Goal: Transaction & Acquisition: Purchase product/service

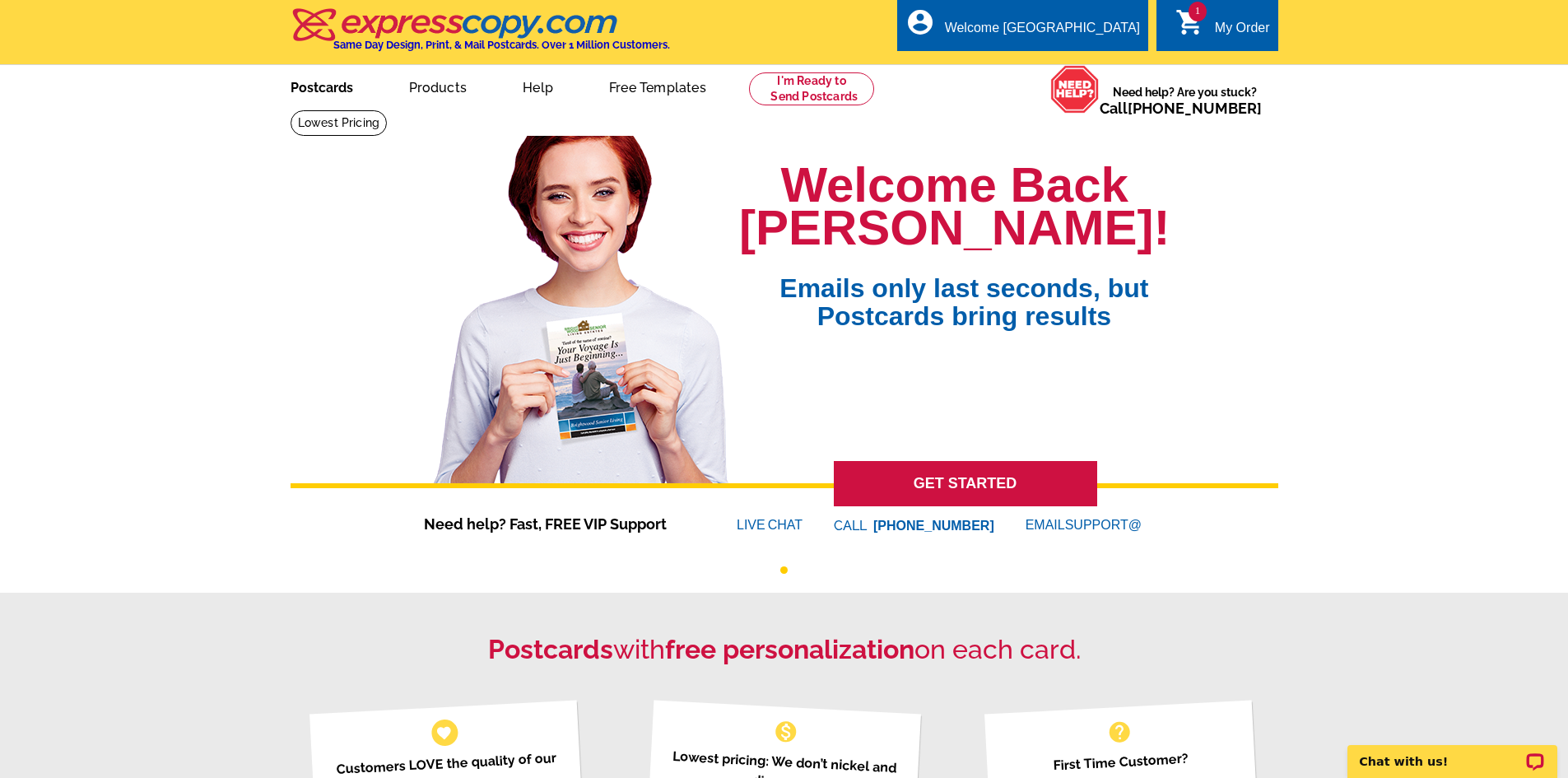
click at [298, 94] on link "Postcards" at bounding box center [321, 85] width 115 height 38
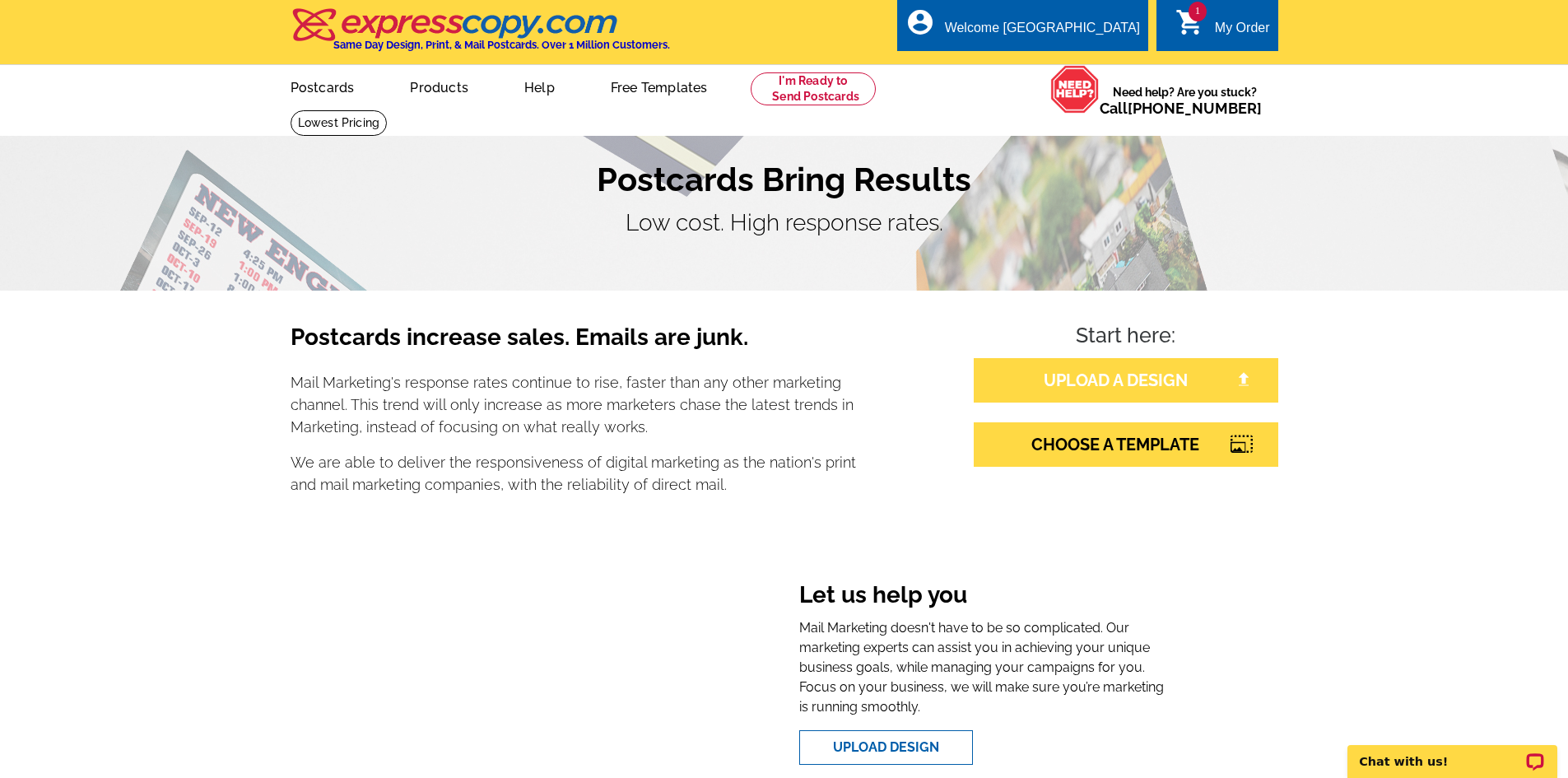
click at [1077, 390] on link "UPLOAD A DESIGN" at bounding box center [1126, 380] width 304 height 44
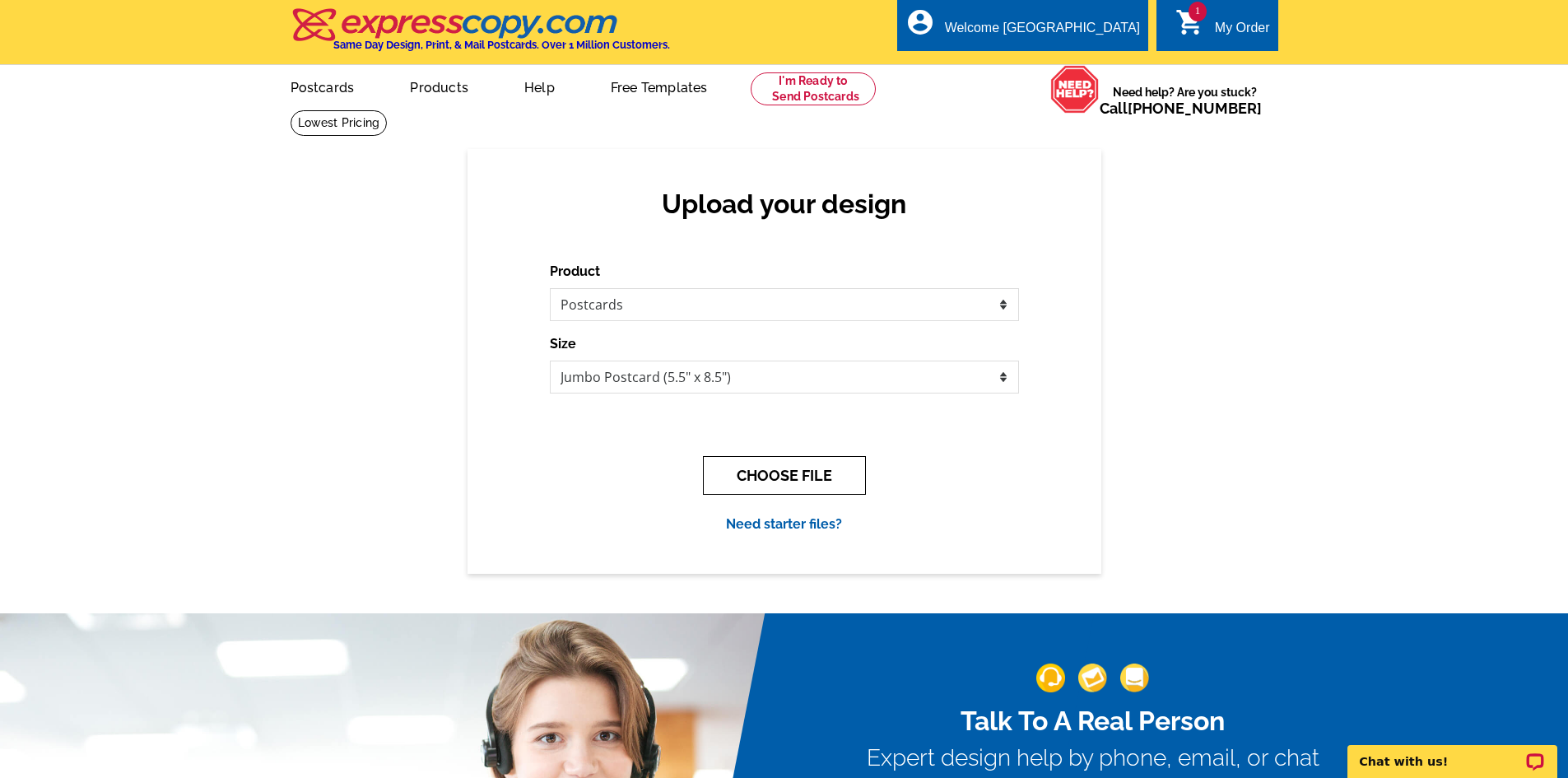
click at [767, 469] on button "CHOOSE FILE" at bounding box center [784, 474] width 163 height 38
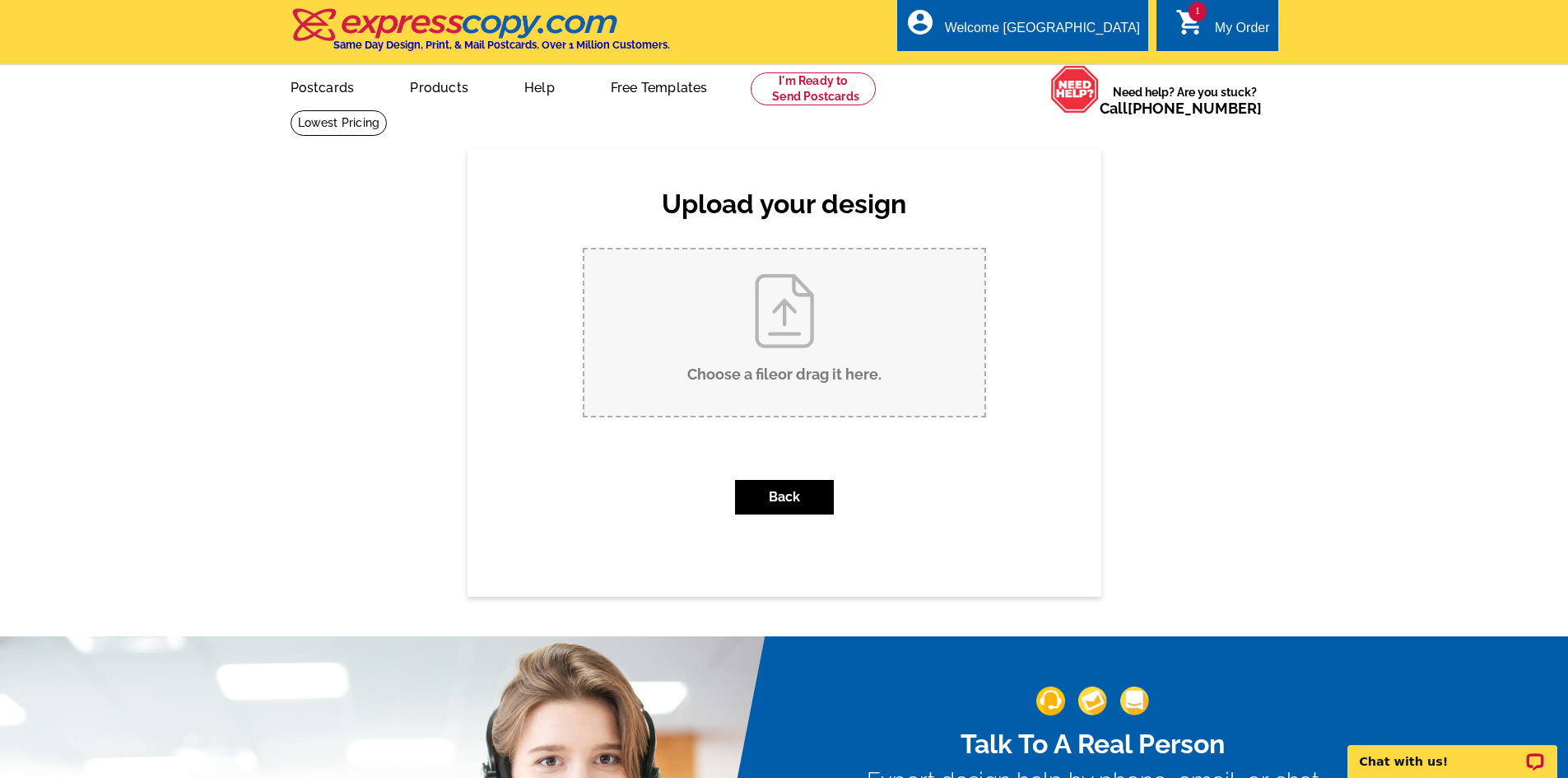
click at [752, 334] on input "Choose a file or drag it here ." at bounding box center [785, 333] width 400 height 167
type input "C:\fakepath\JS POST CARD 2812 Sunset Ln, Sandusky .pdf"
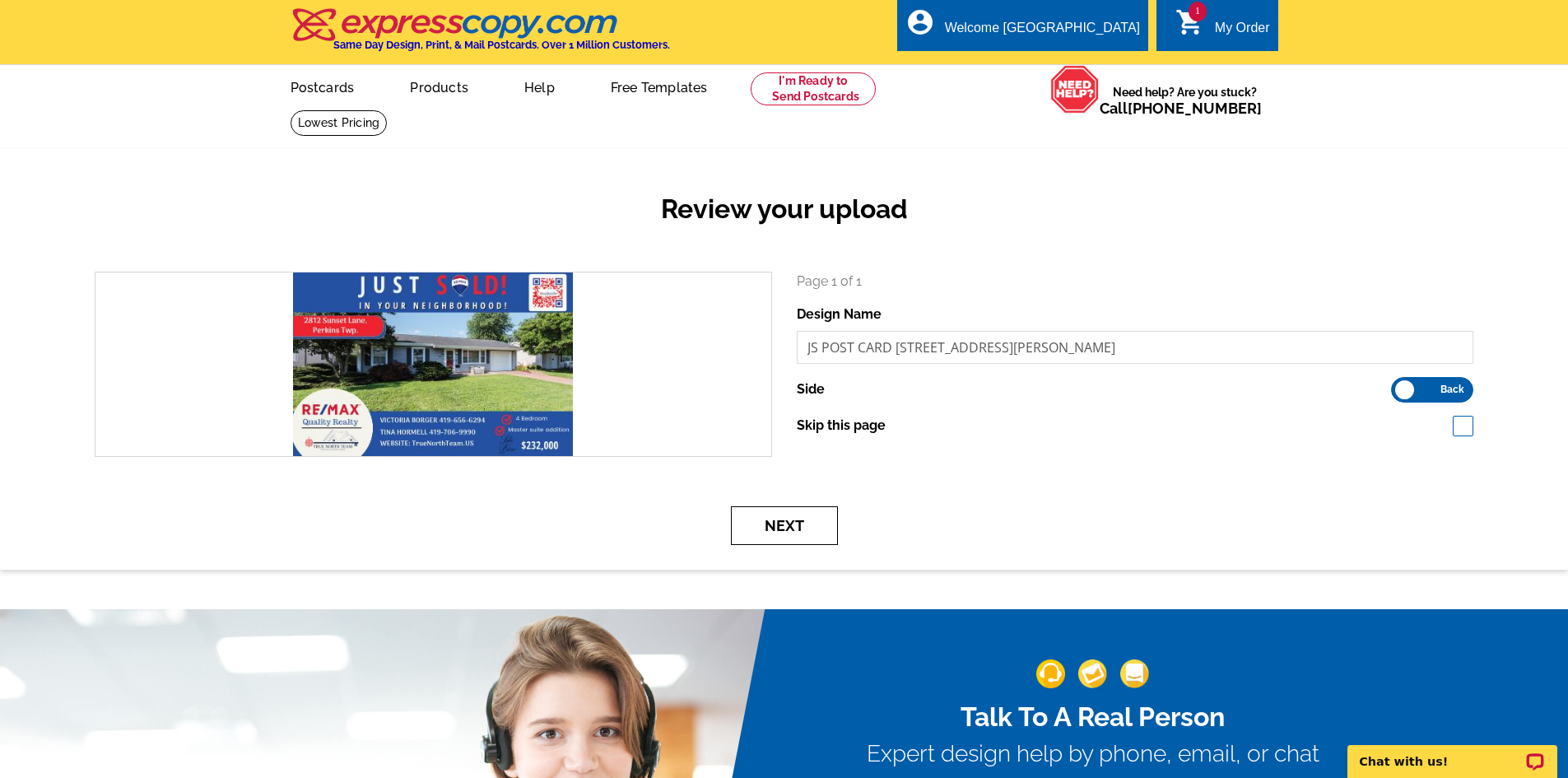
click at [757, 524] on button "Next" at bounding box center [784, 525] width 107 height 38
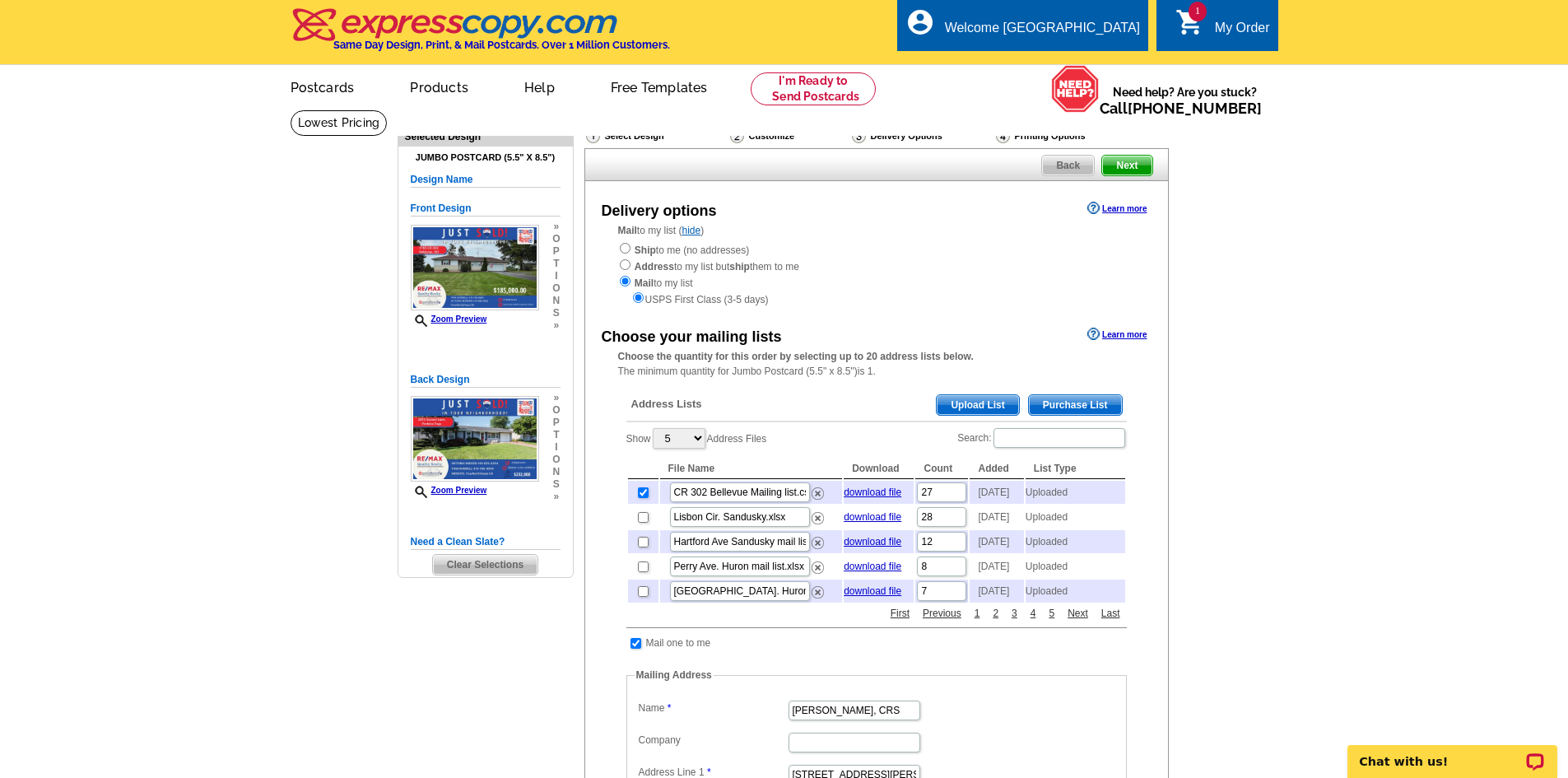
click at [474, 570] on span "Clear Selections" at bounding box center [486, 564] width 104 height 20
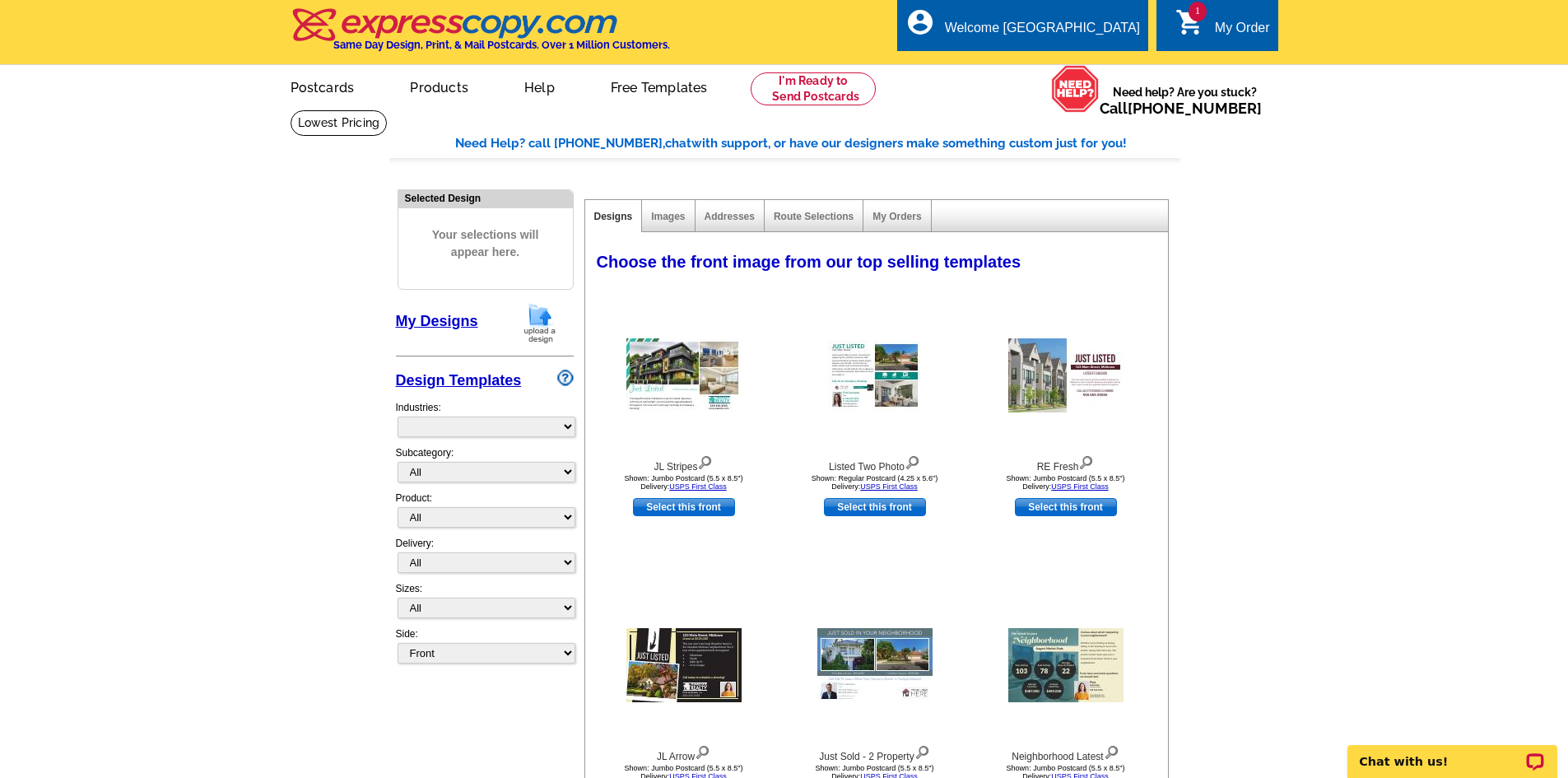
select select "785"
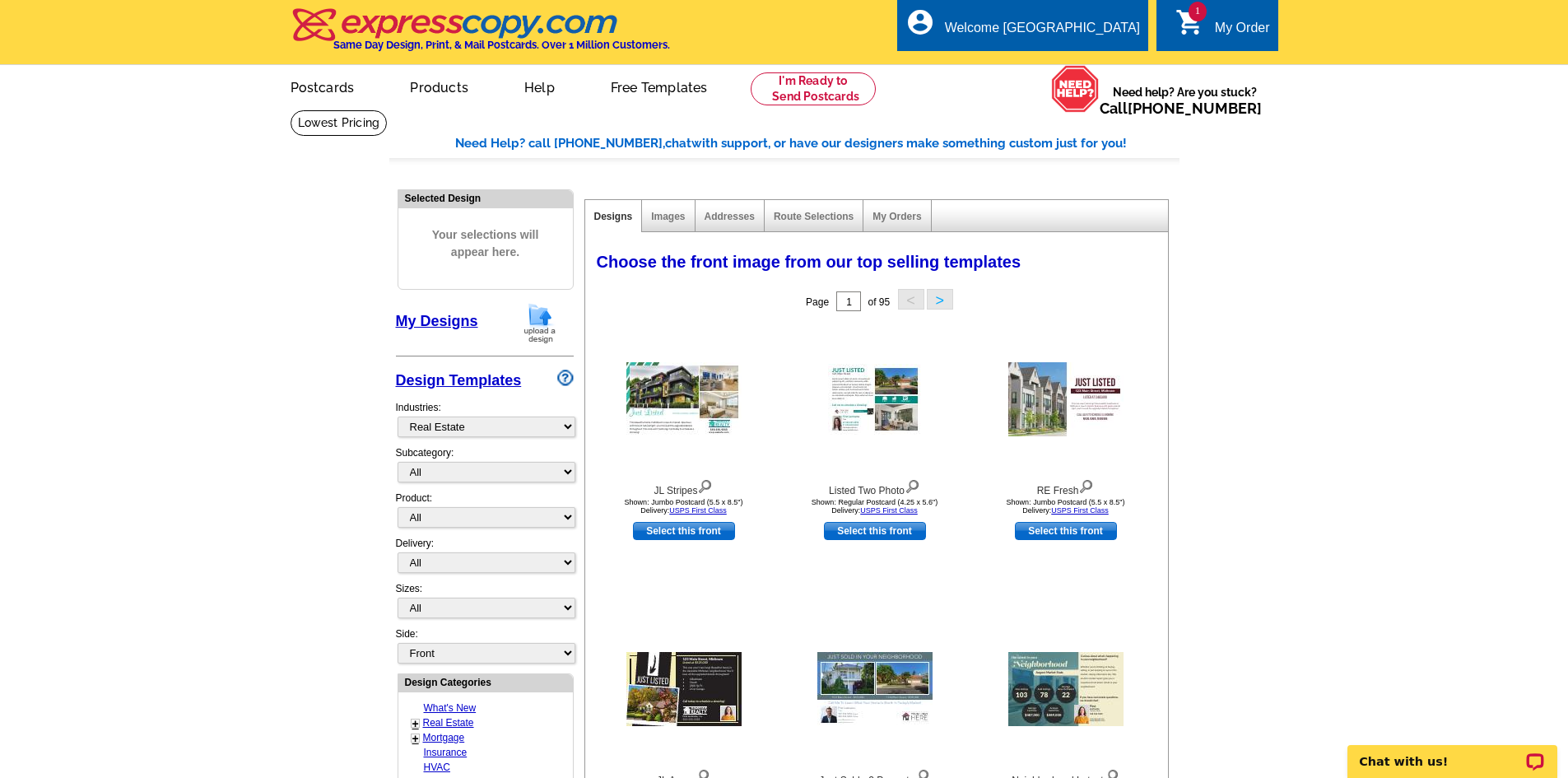
click at [1184, 22] on icon "shopping_cart" at bounding box center [1190, 22] width 30 height 30
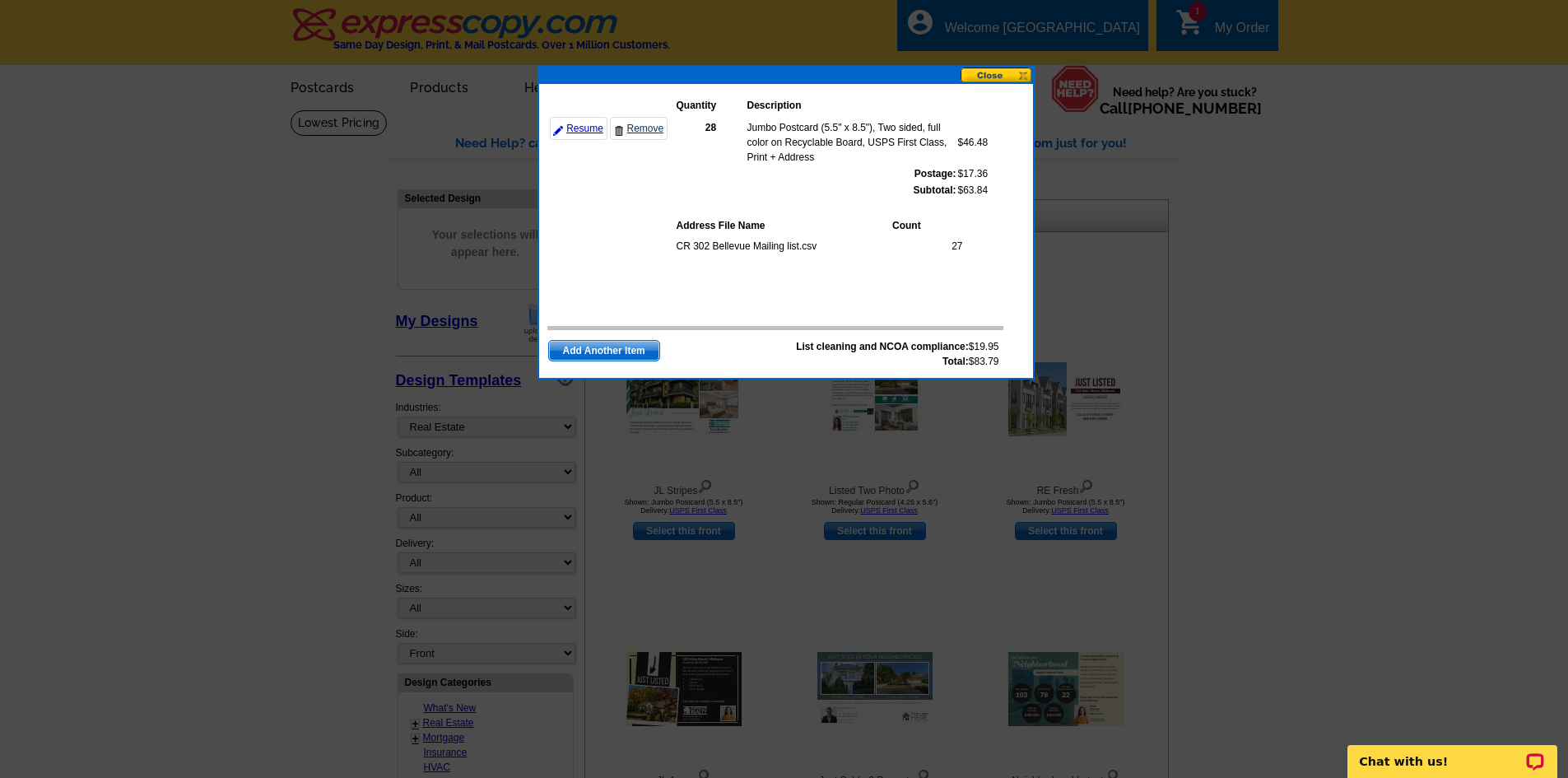
click at [632, 130] on link "Remove" at bounding box center [639, 128] width 57 height 23
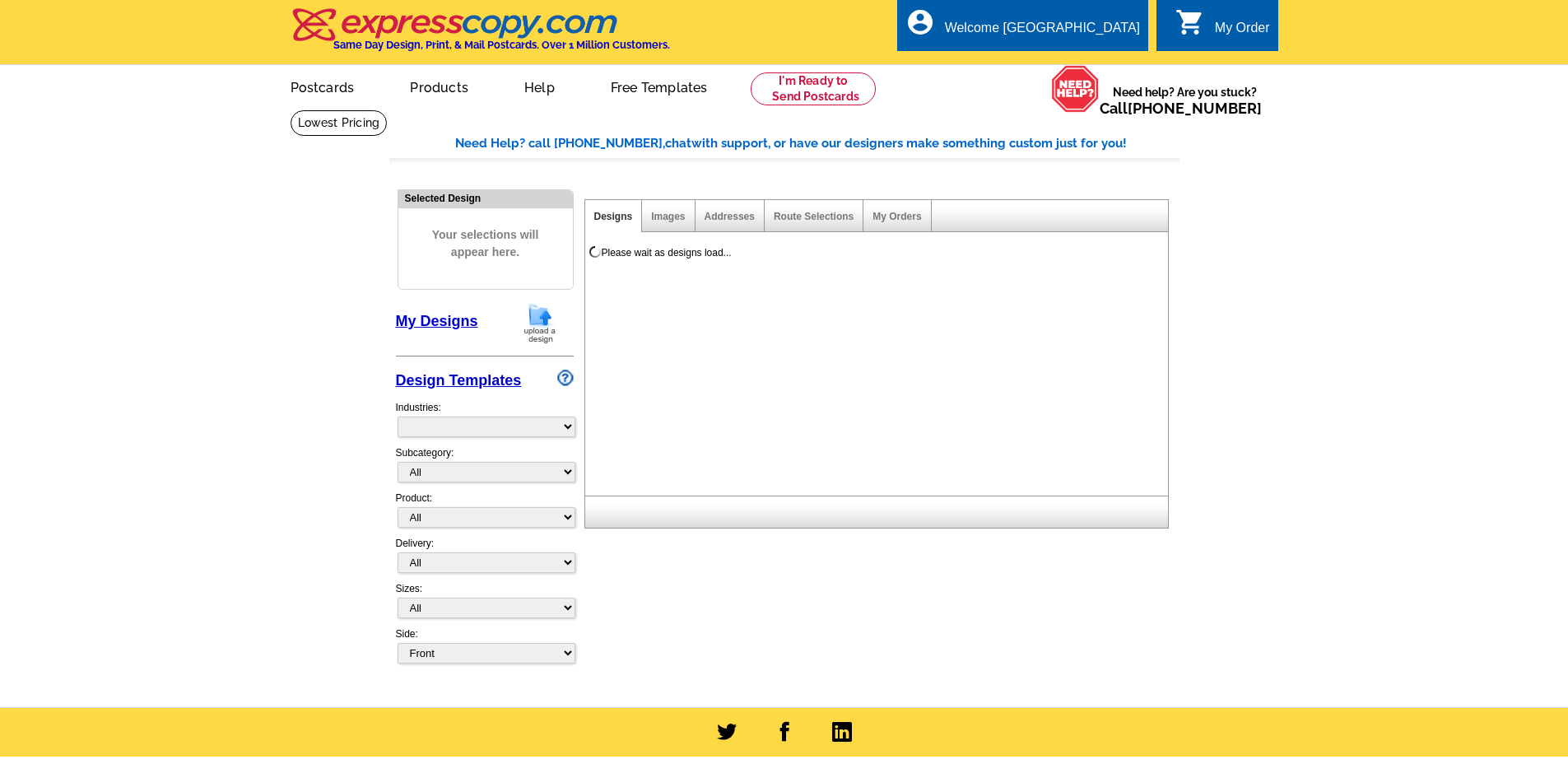
select select "785"
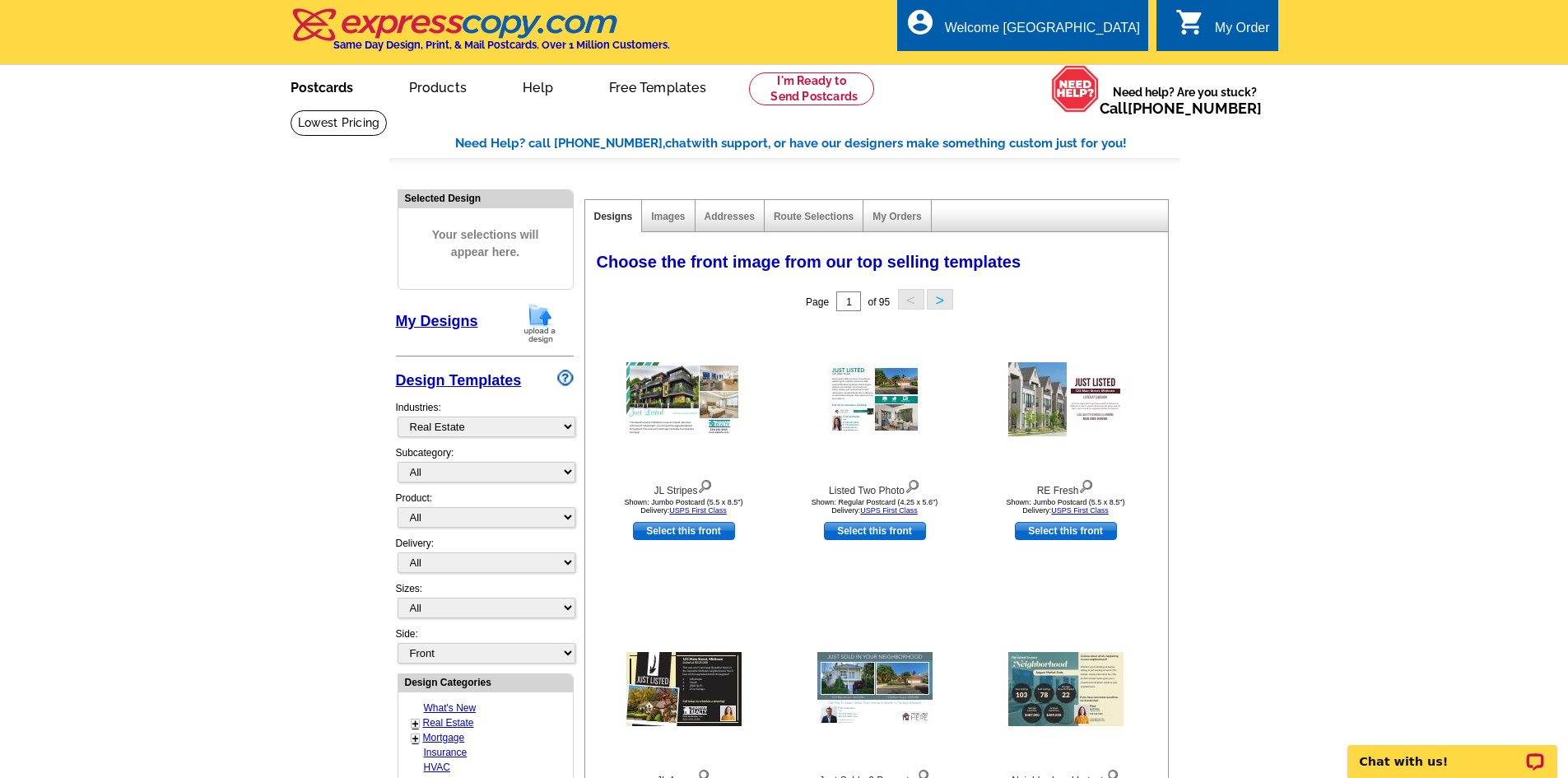
click at [298, 82] on link "Postcards" at bounding box center [321, 85] width 115 height 38
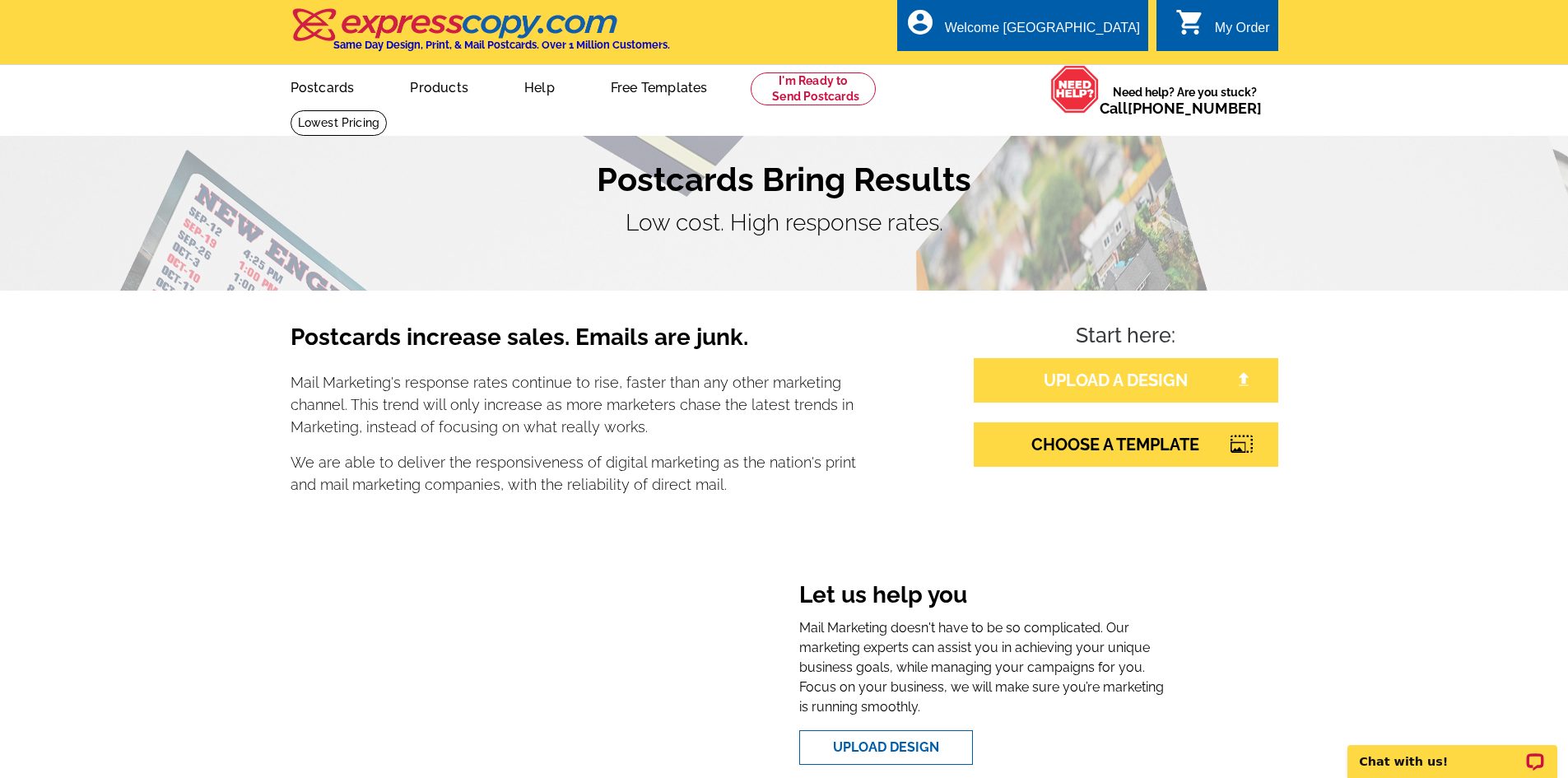
click at [1082, 379] on link "UPLOAD A DESIGN" at bounding box center [1126, 380] width 304 height 44
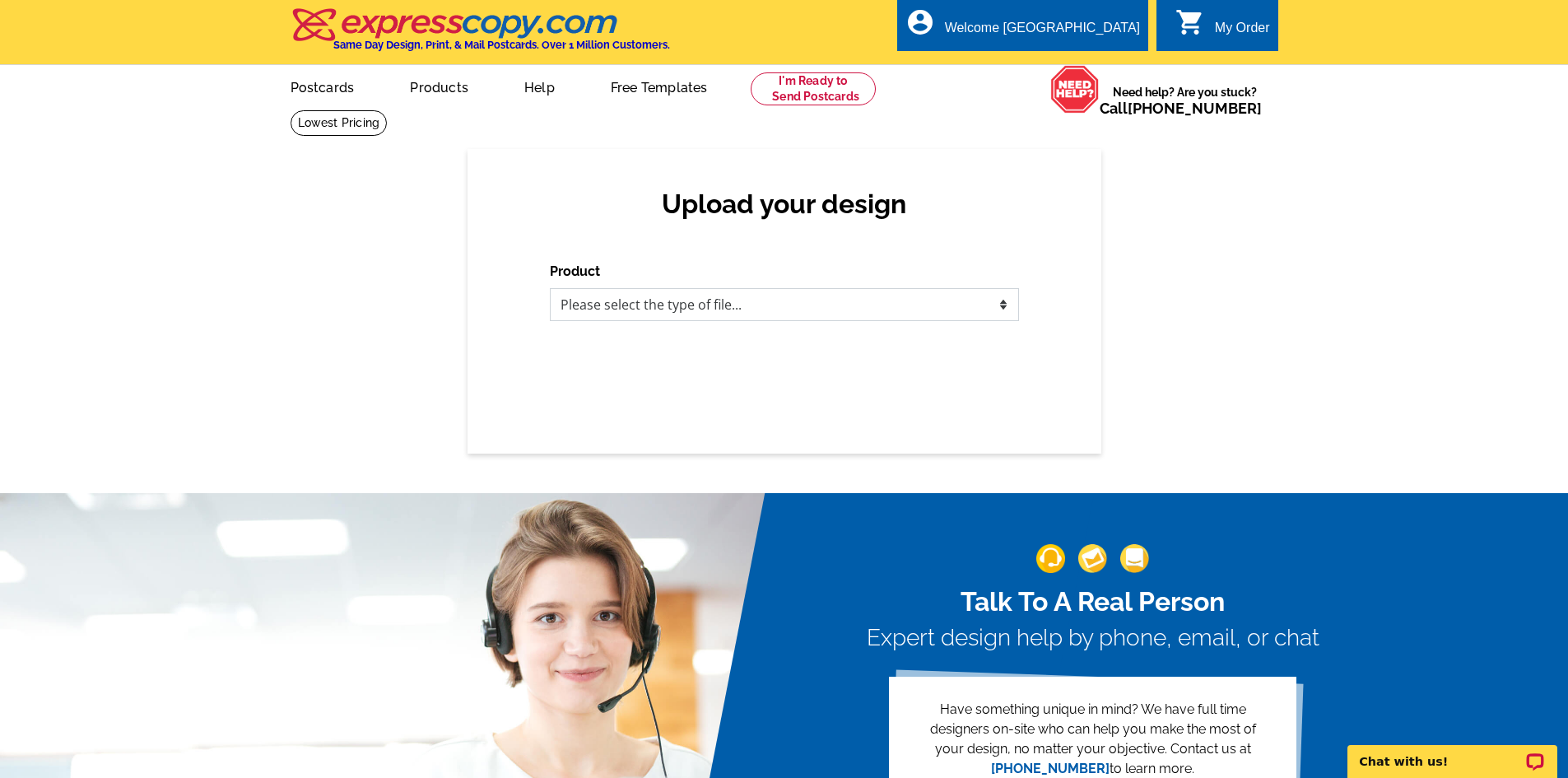
click at [744, 305] on select "Please select the type of file... Postcards Business Cards Letters and flyers G…" at bounding box center [784, 304] width 469 height 33
select select "1"
click at [550, 289] on select "Please select the type of file... Postcards Business Cards Letters and flyers G…" at bounding box center [784, 304] width 469 height 33
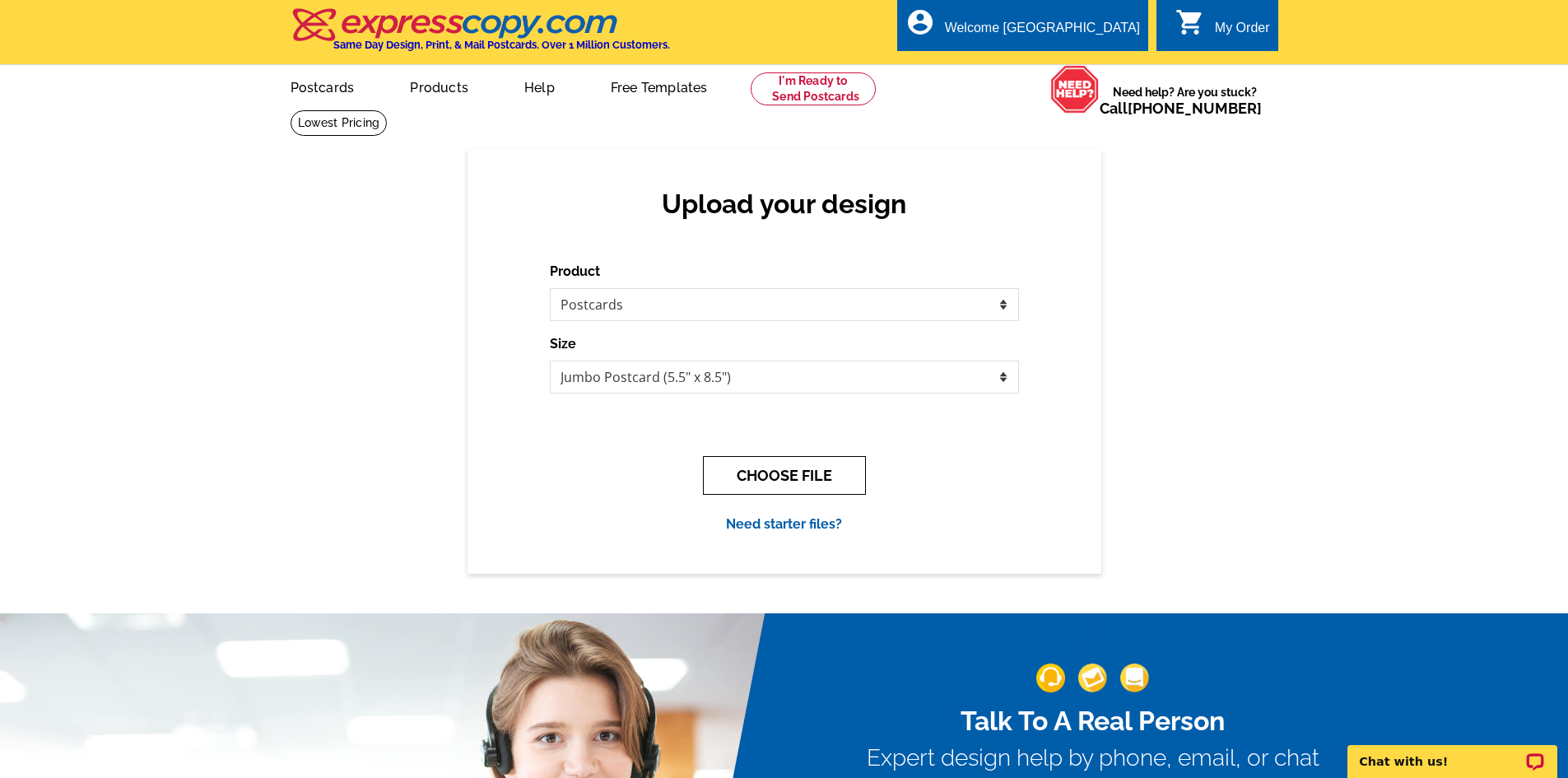
click at [820, 484] on button "CHOOSE FILE" at bounding box center [784, 474] width 163 height 38
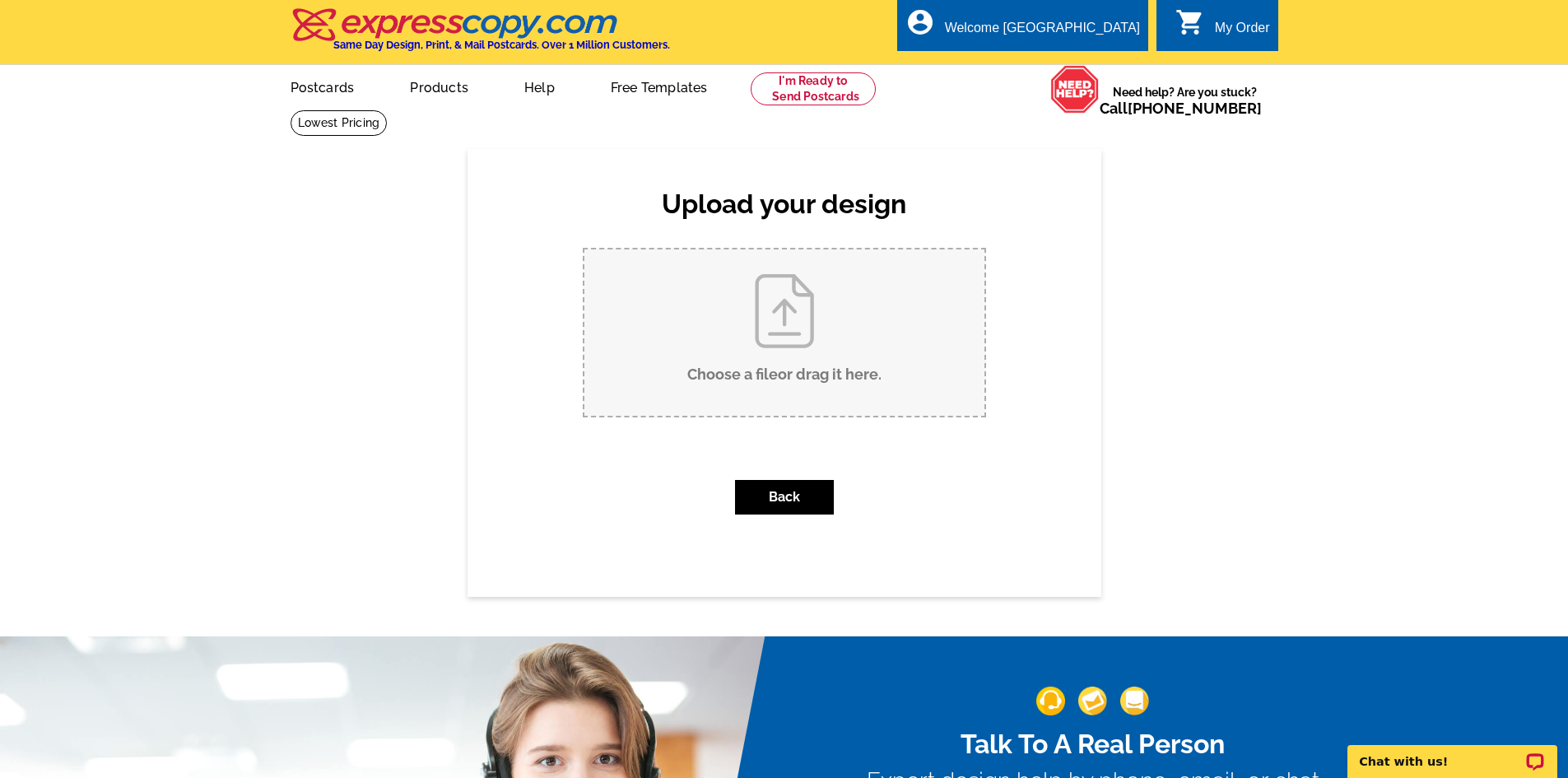
click at [774, 345] on input "Choose a file or drag it here ." at bounding box center [785, 333] width 400 height 167
type input "C:\fakepath\JS POST CARD 2812 Sunset Ln, Sandusky .pdf"
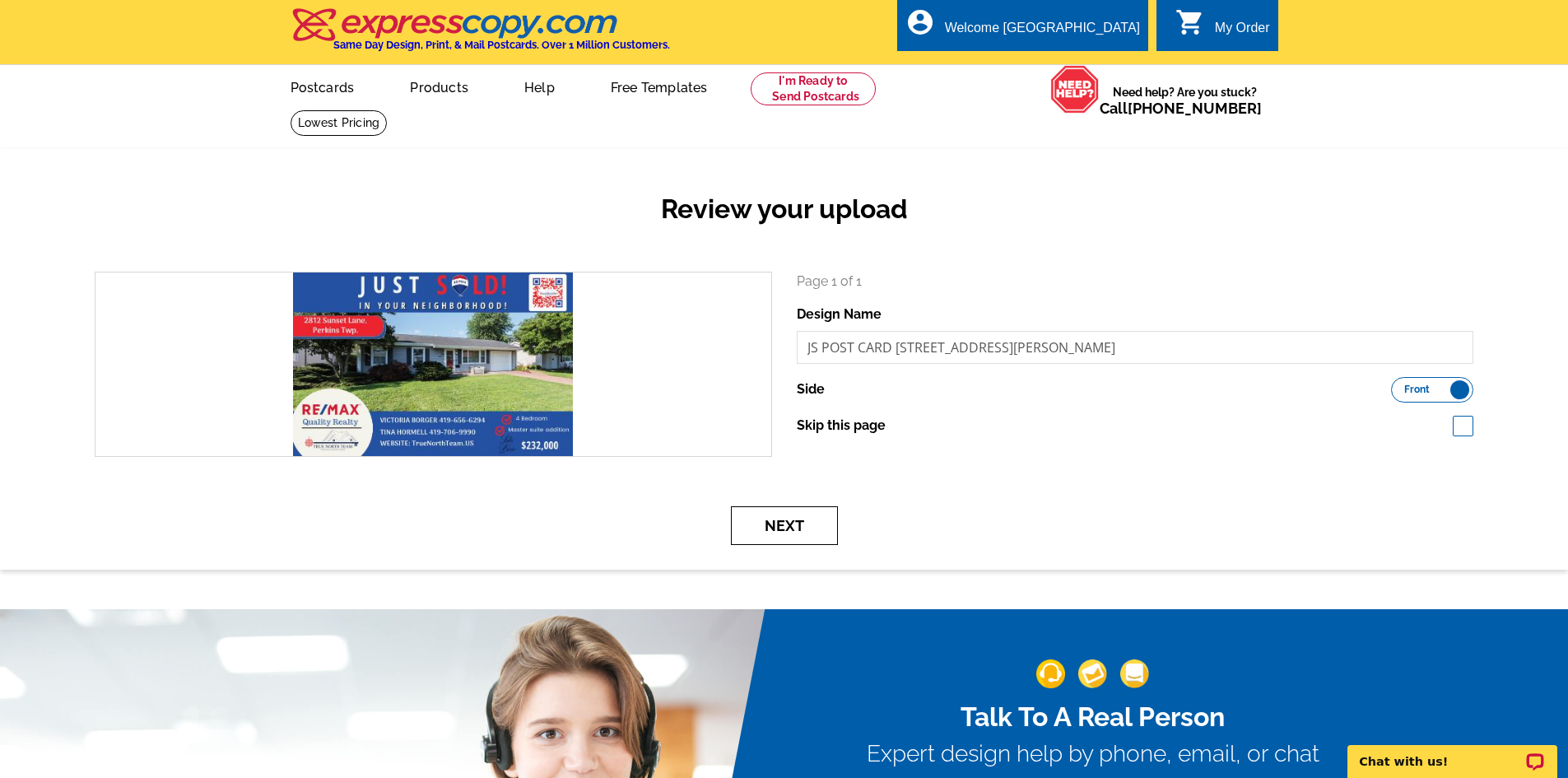
click at [809, 523] on button "Next" at bounding box center [784, 525] width 107 height 38
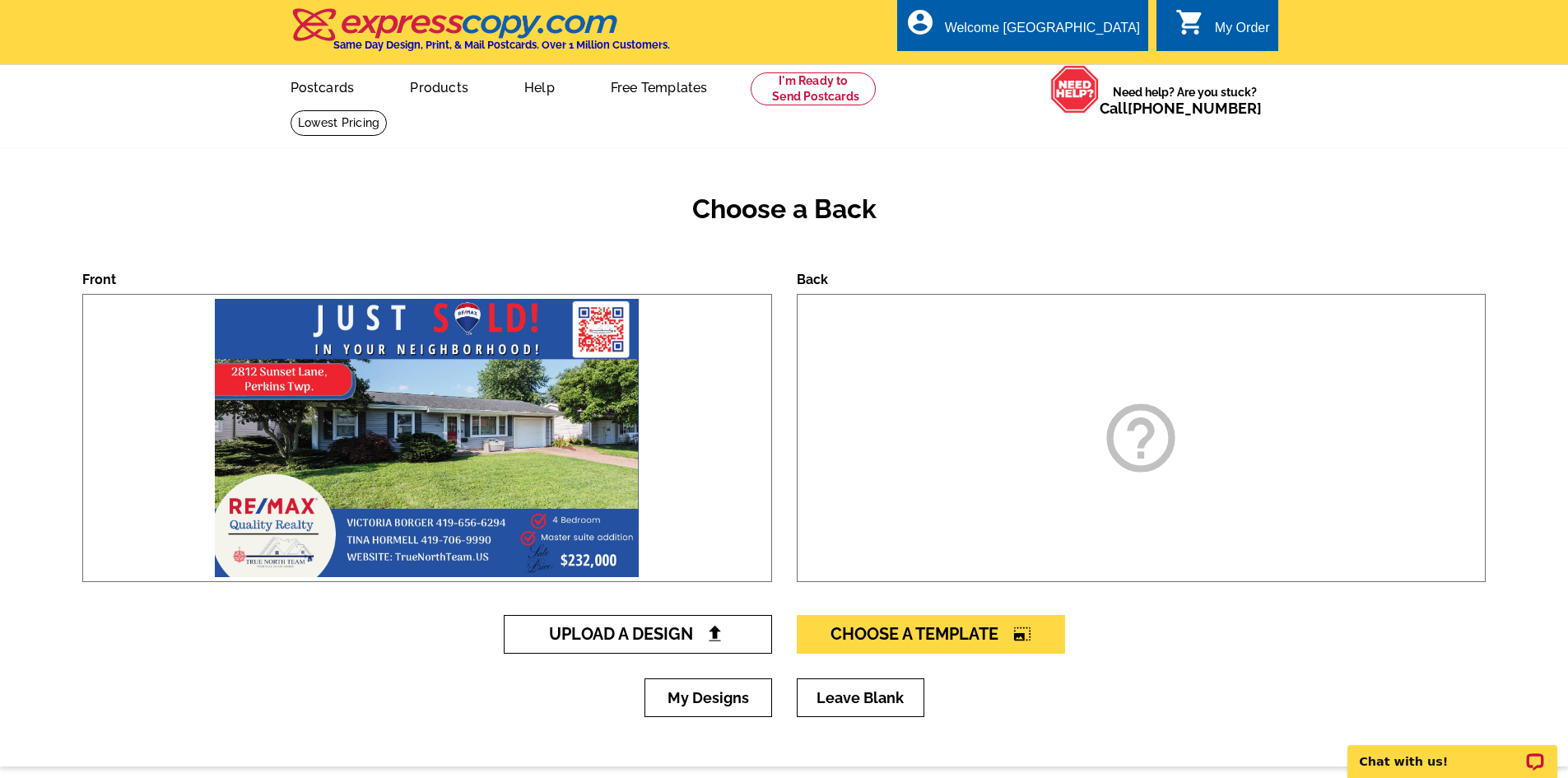
click at [671, 628] on span "Upload A Design" at bounding box center [637, 634] width 177 height 20
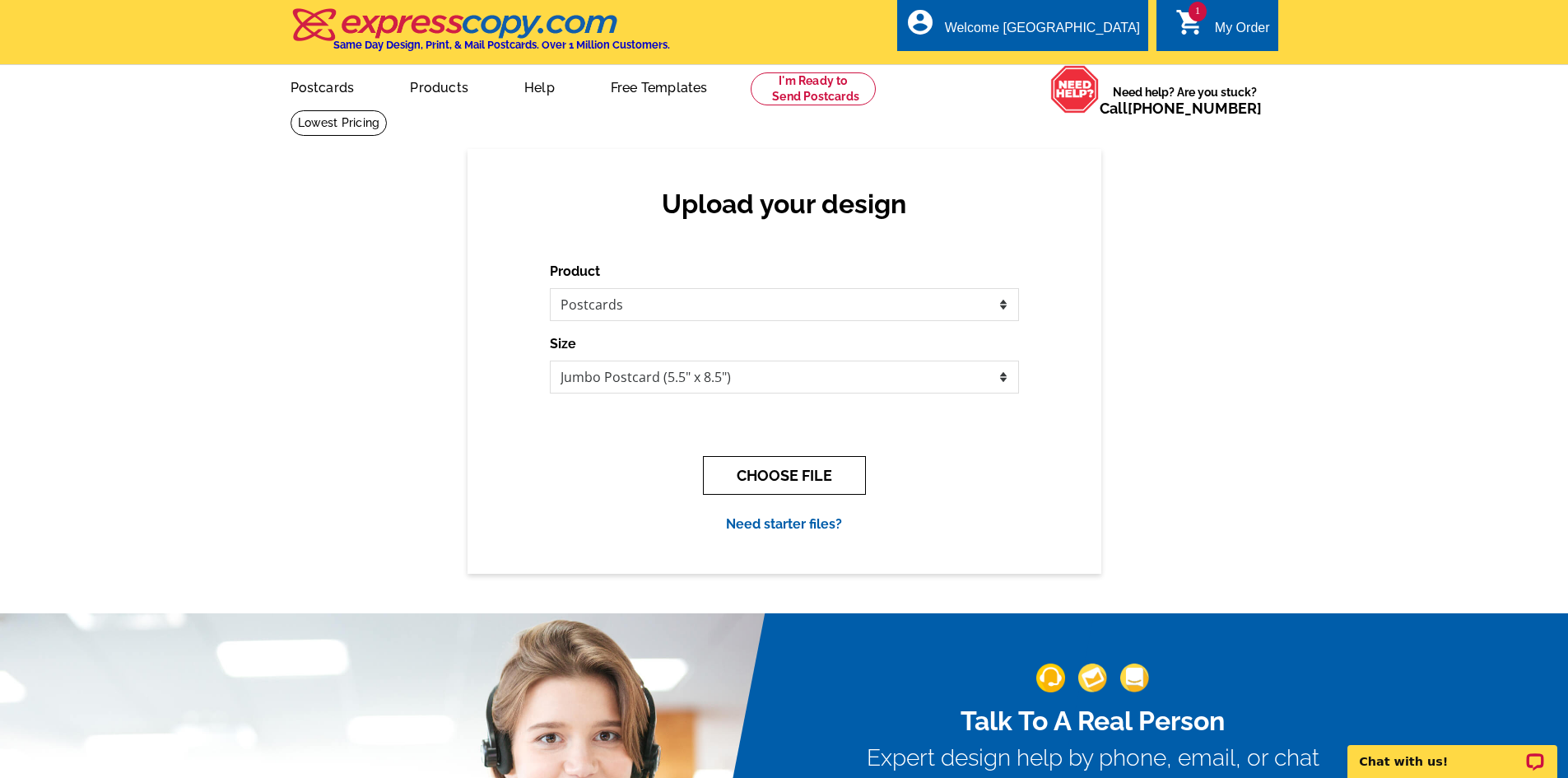
click at [793, 470] on button "CHOOSE FILE" at bounding box center [784, 474] width 163 height 38
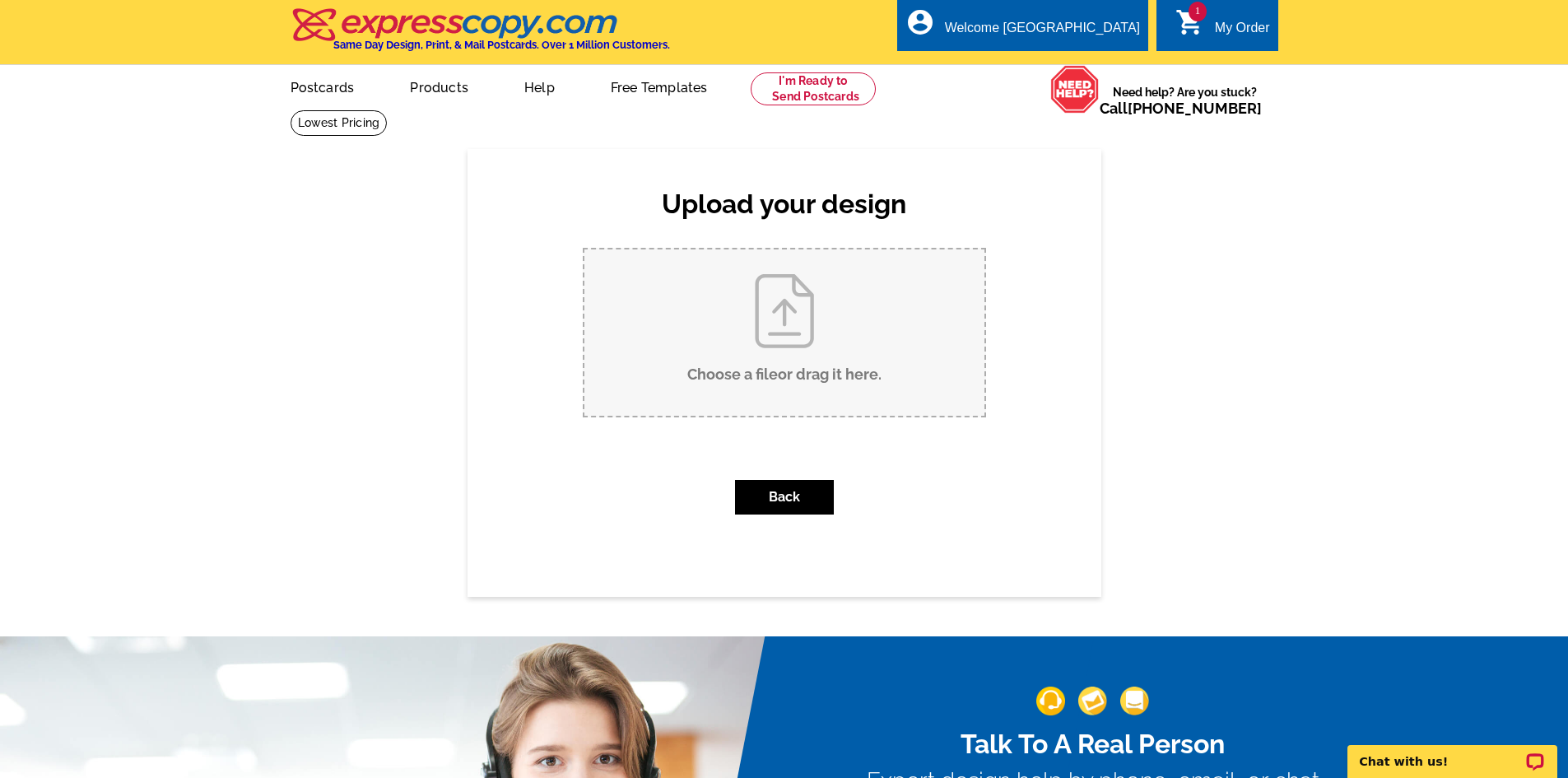
click at [775, 334] on input "Choose a file or drag it here ." at bounding box center [785, 333] width 400 height 167
type input "C:\fakepath\Just Sold back of pc.pdf"
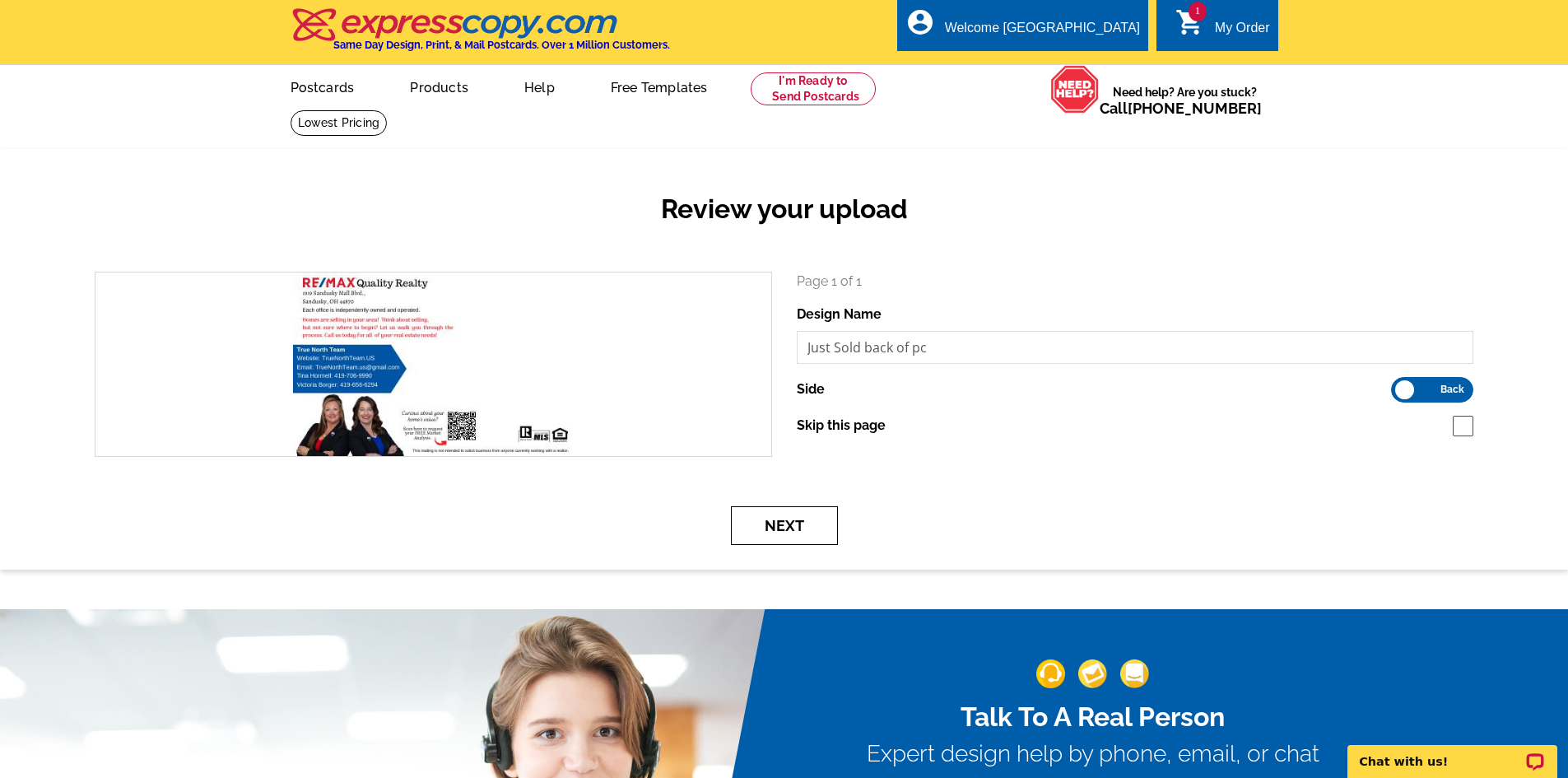
click at [785, 532] on button "Next" at bounding box center [784, 525] width 107 height 38
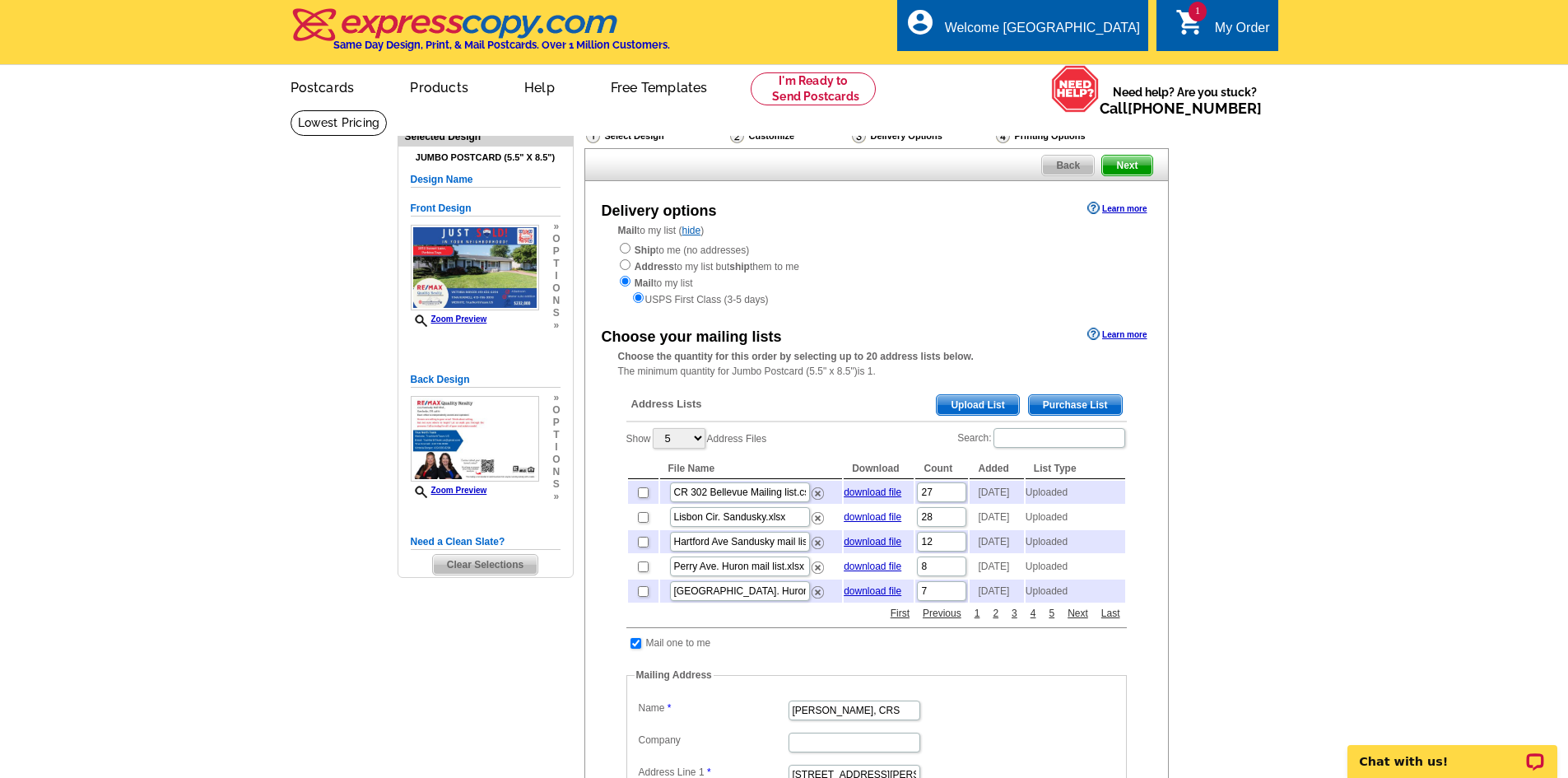
click at [988, 409] on span "Upload List" at bounding box center [977, 404] width 81 height 20
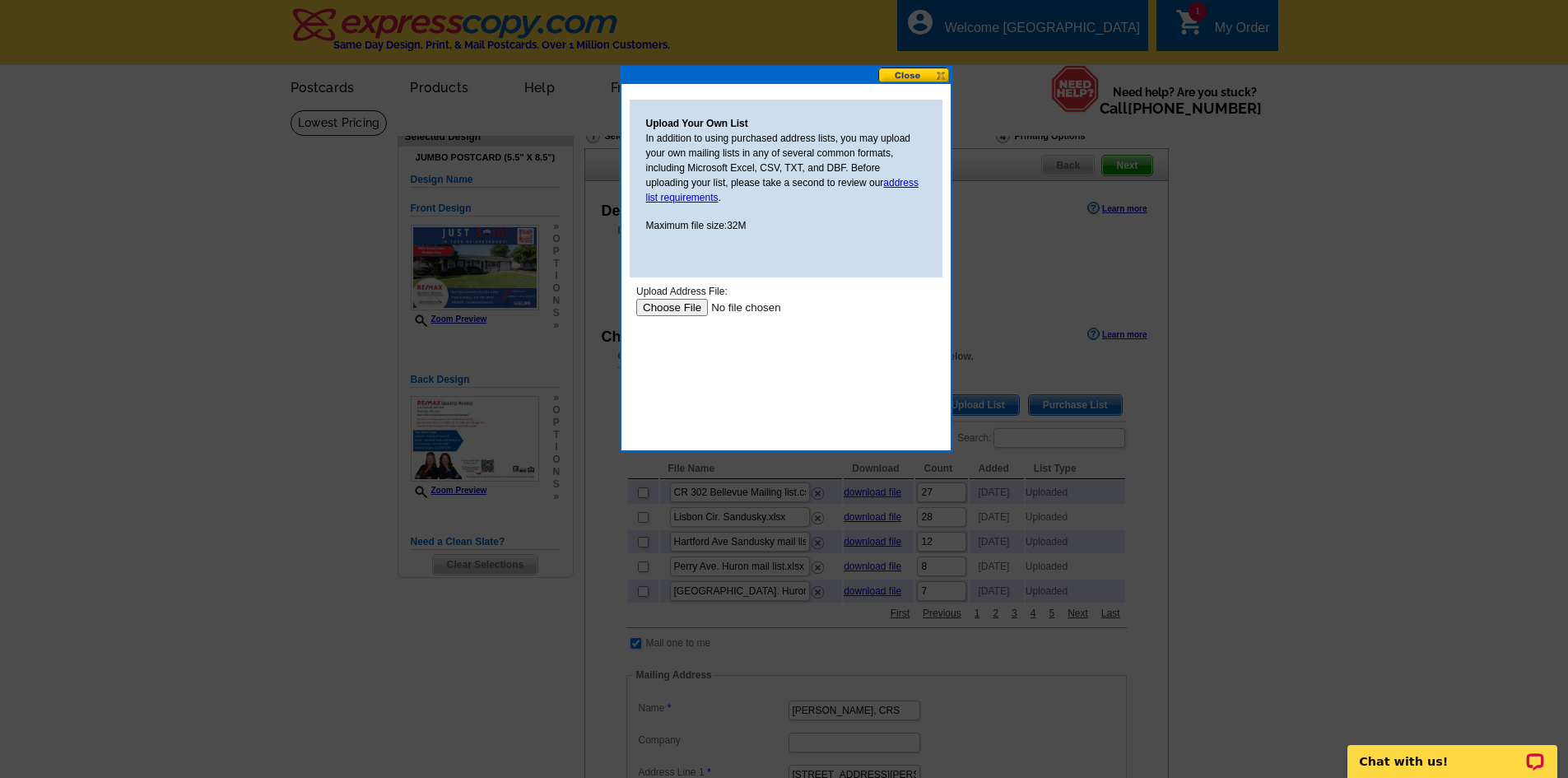
click at [668, 305] on input "file" at bounding box center [740, 308] width 209 height 17
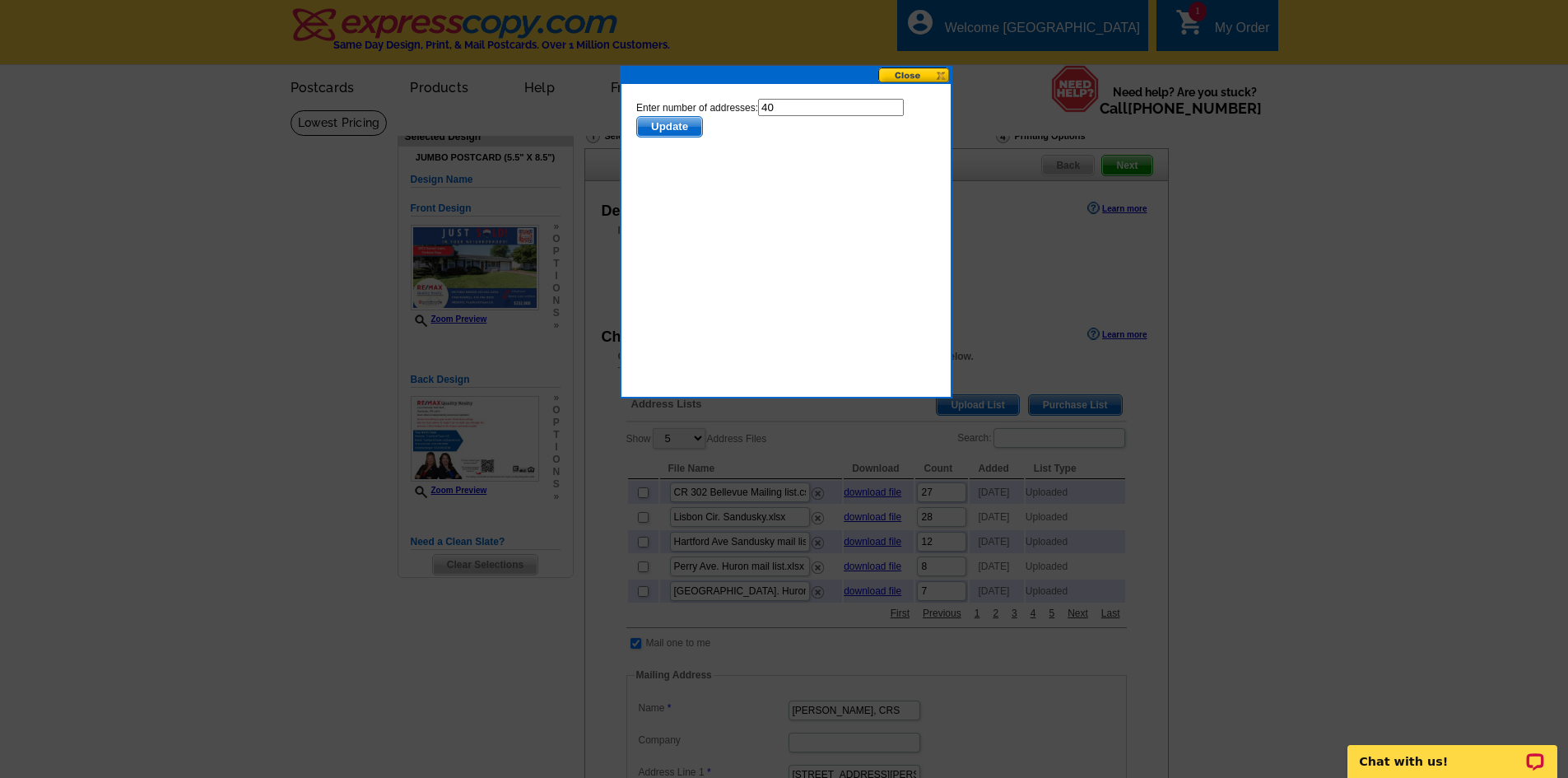
click at [679, 127] on span "Update" at bounding box center [669, 127] width 65 height 20
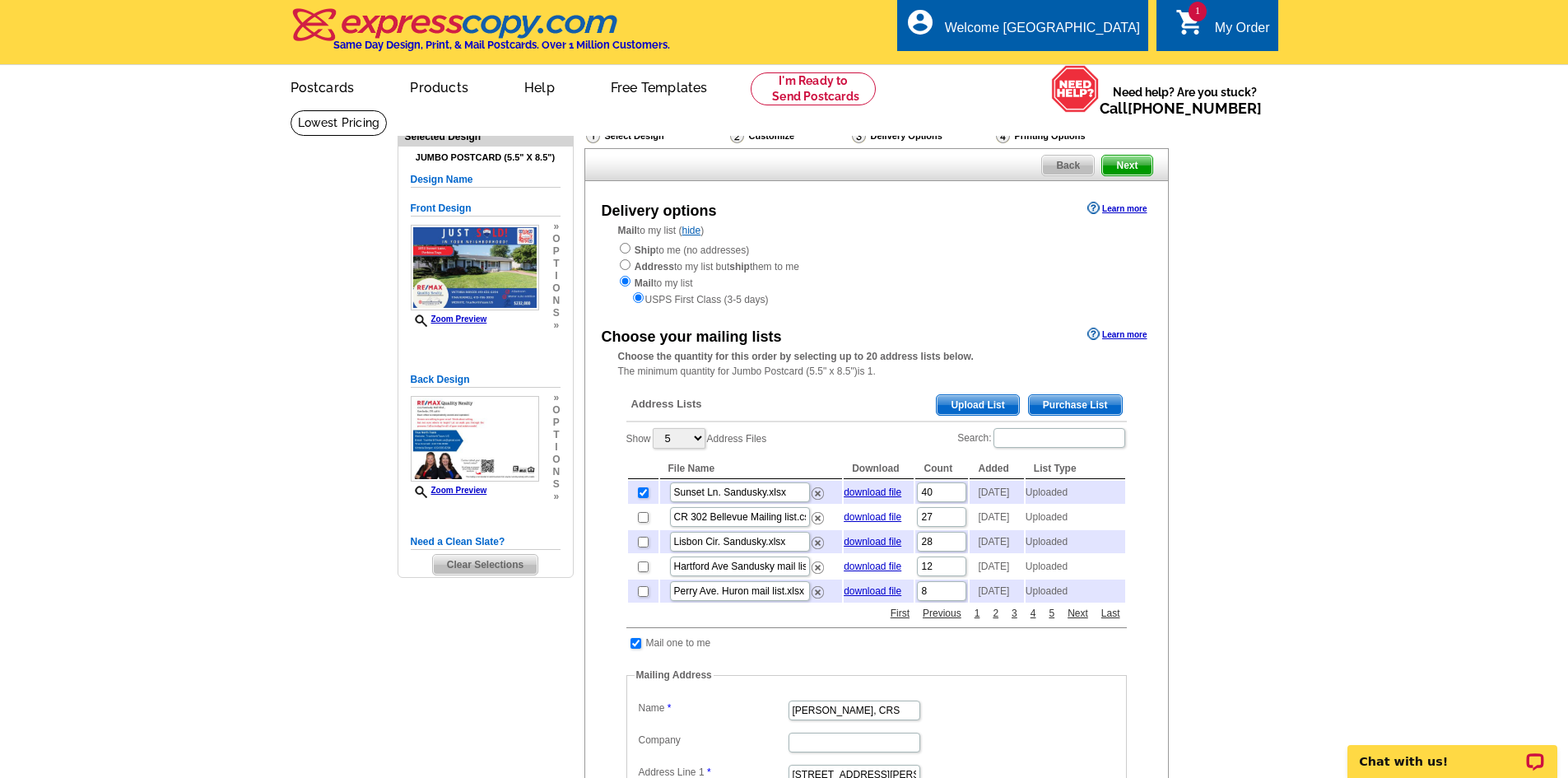
click at [972, 403] on span "Upload List" at bounding box center [977, 404] width 81 height 20
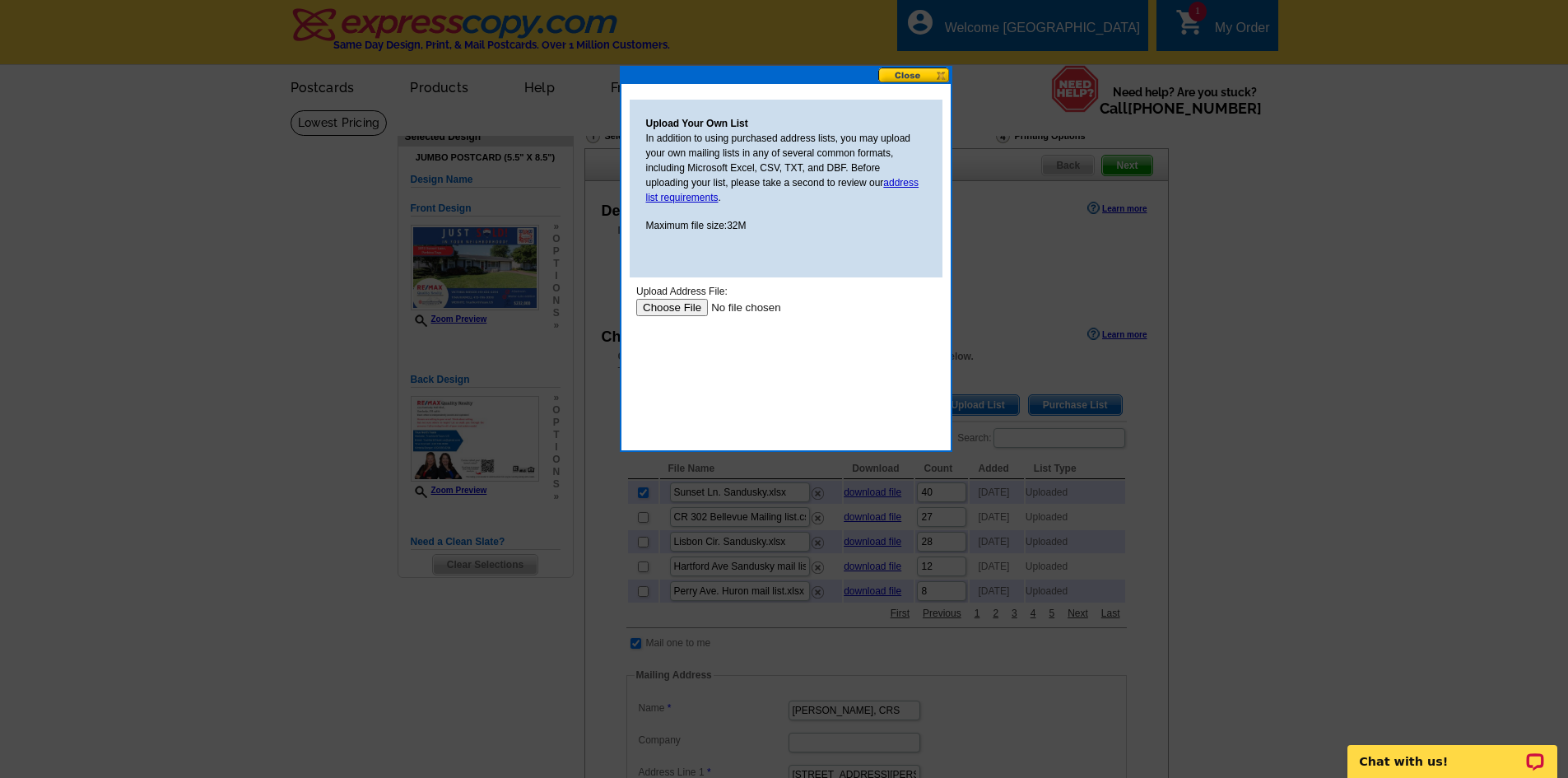
click at [670, 309] on input "file" at bounding box center [740, 308] width 209 height 17
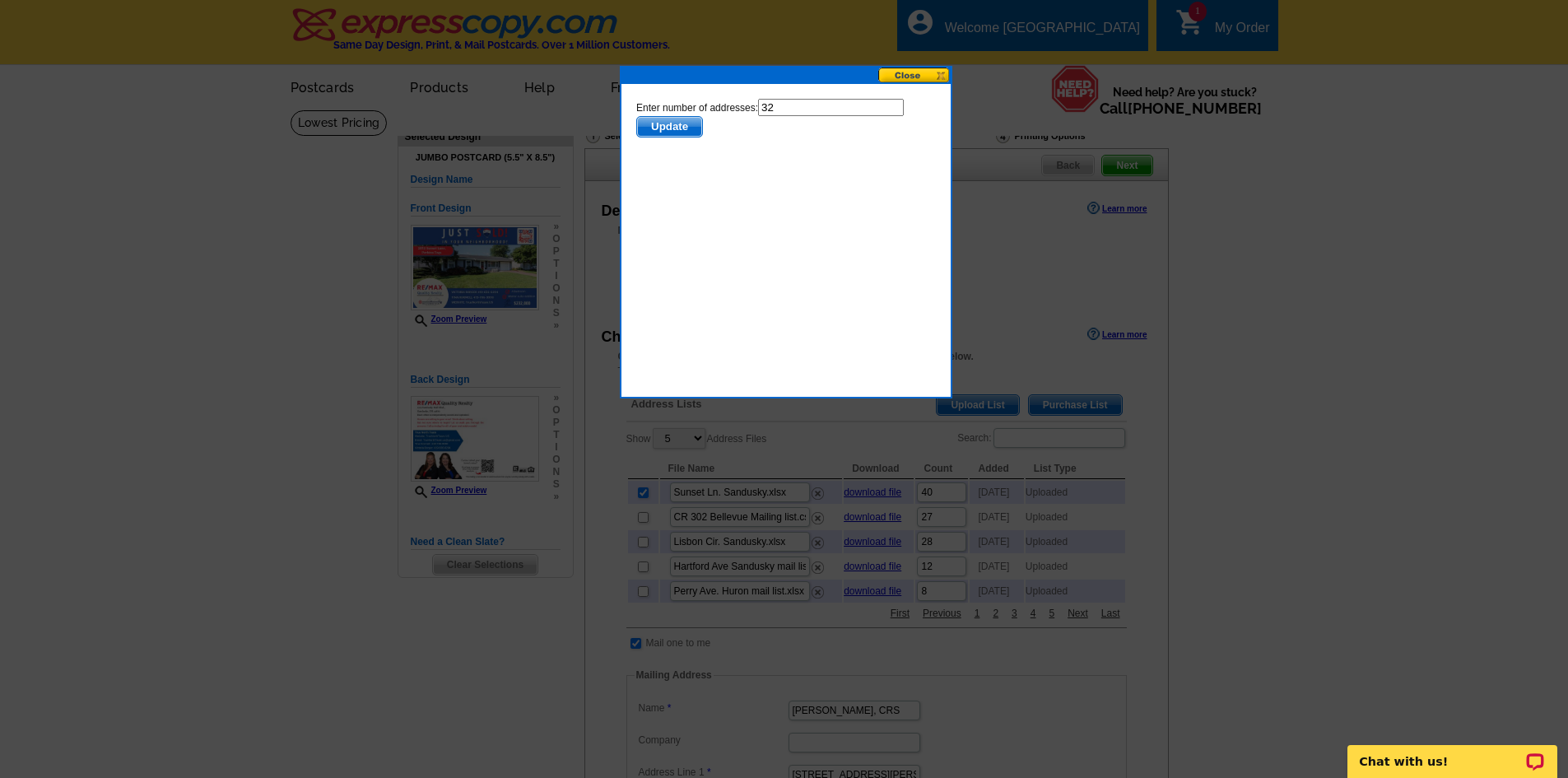
click at [665, 128] on span "Update" at bounding box center [669, 127] width 65 height 20
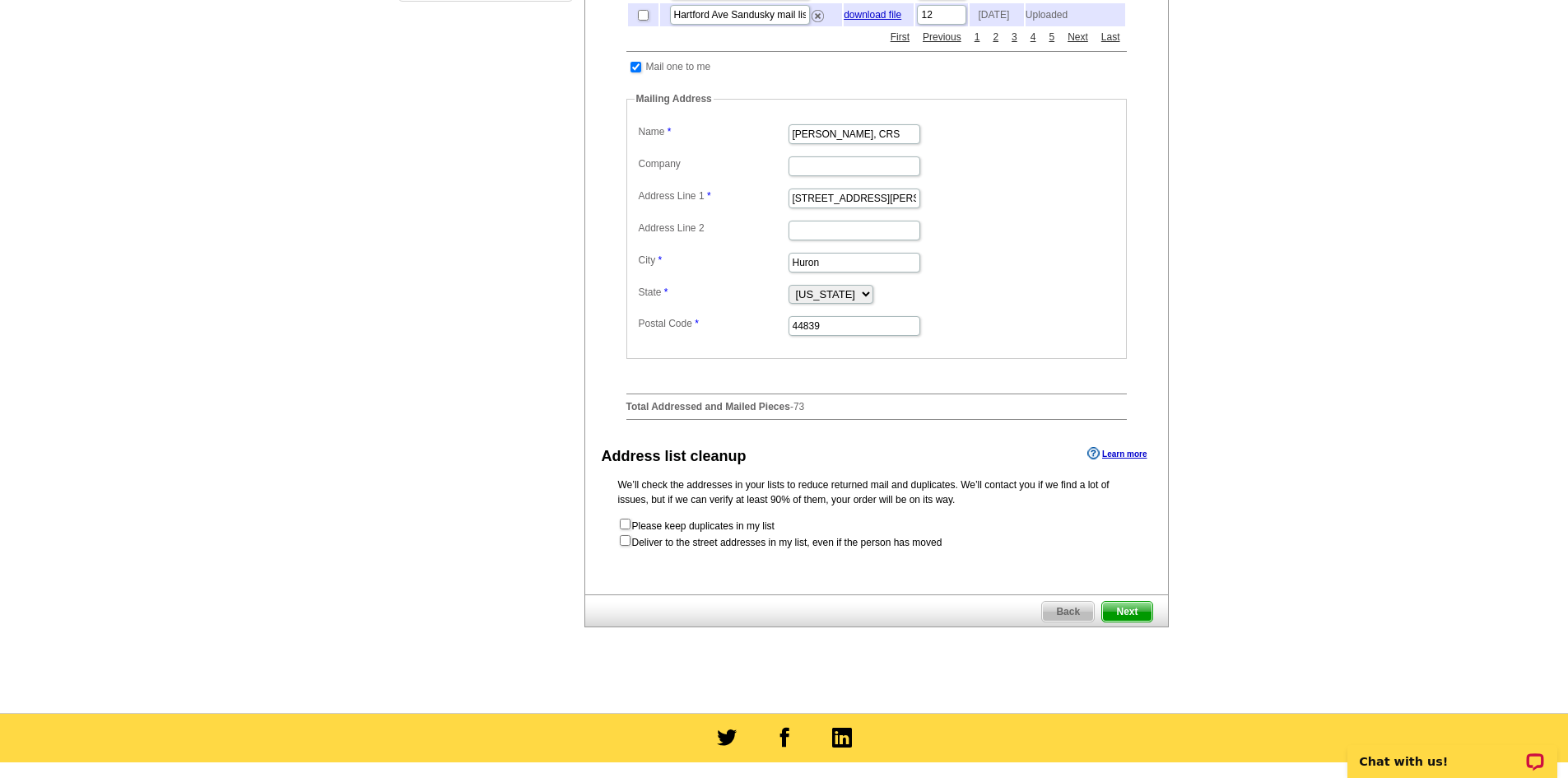
scroll to position [658, 0]
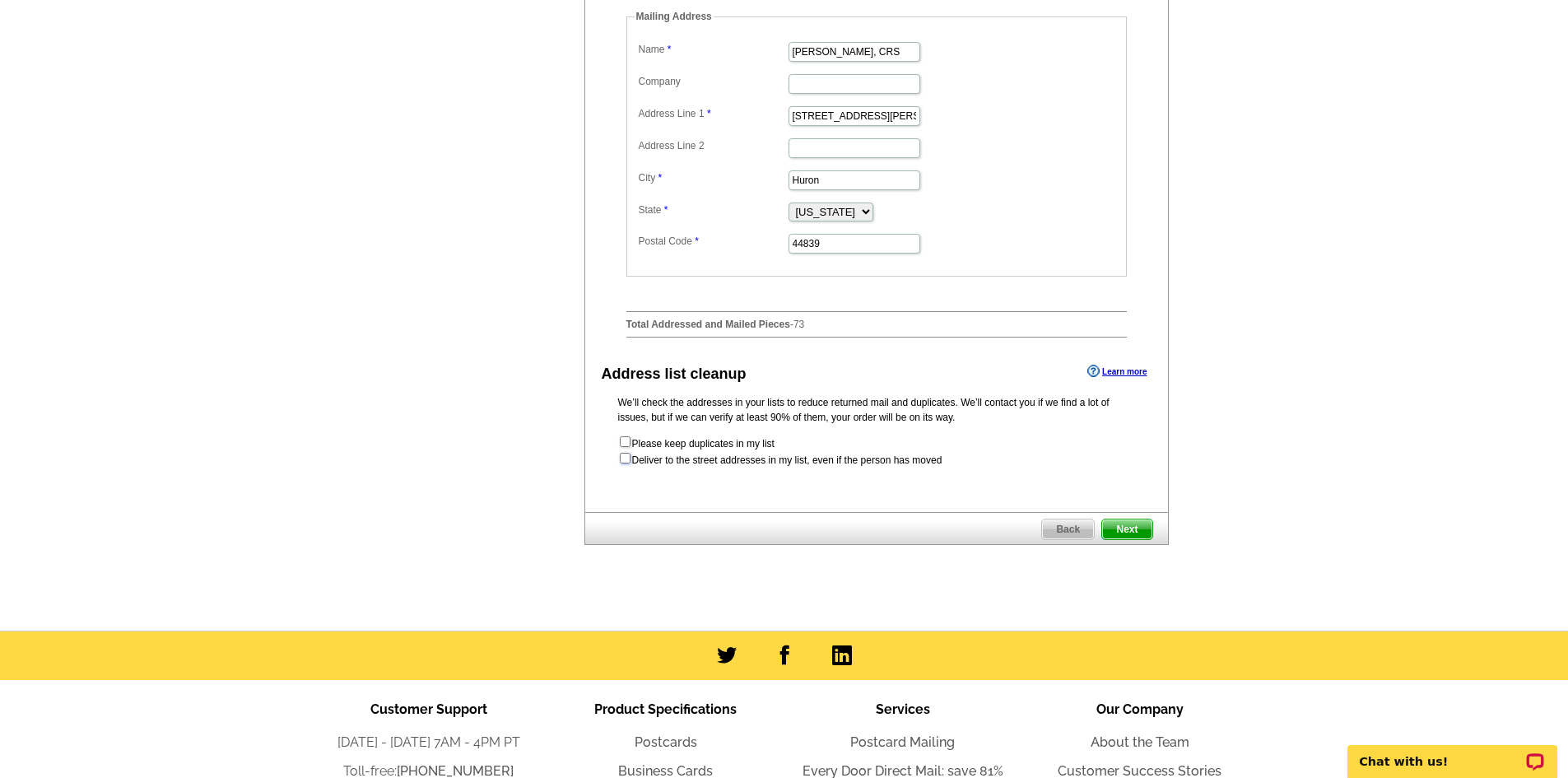
click at [629, 463] on input "checkbox" at bounding box center [625, 458] width 11 height 11
checkbox input "true"
radio input "true"
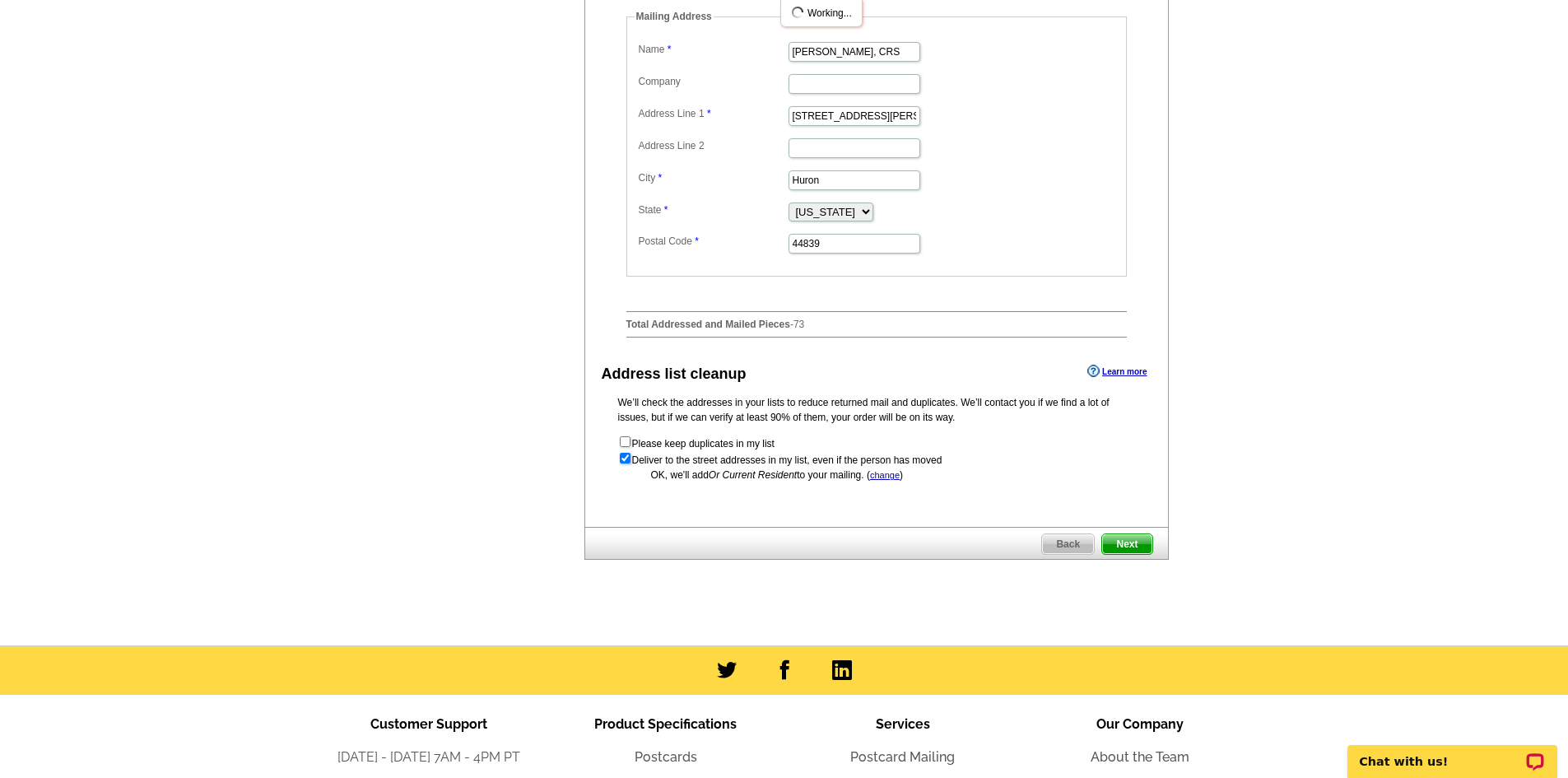
scroll to position [0, 0]
click at [1144, 554] on span "Next" at bounding box center [1127, 544] width 50 height 20
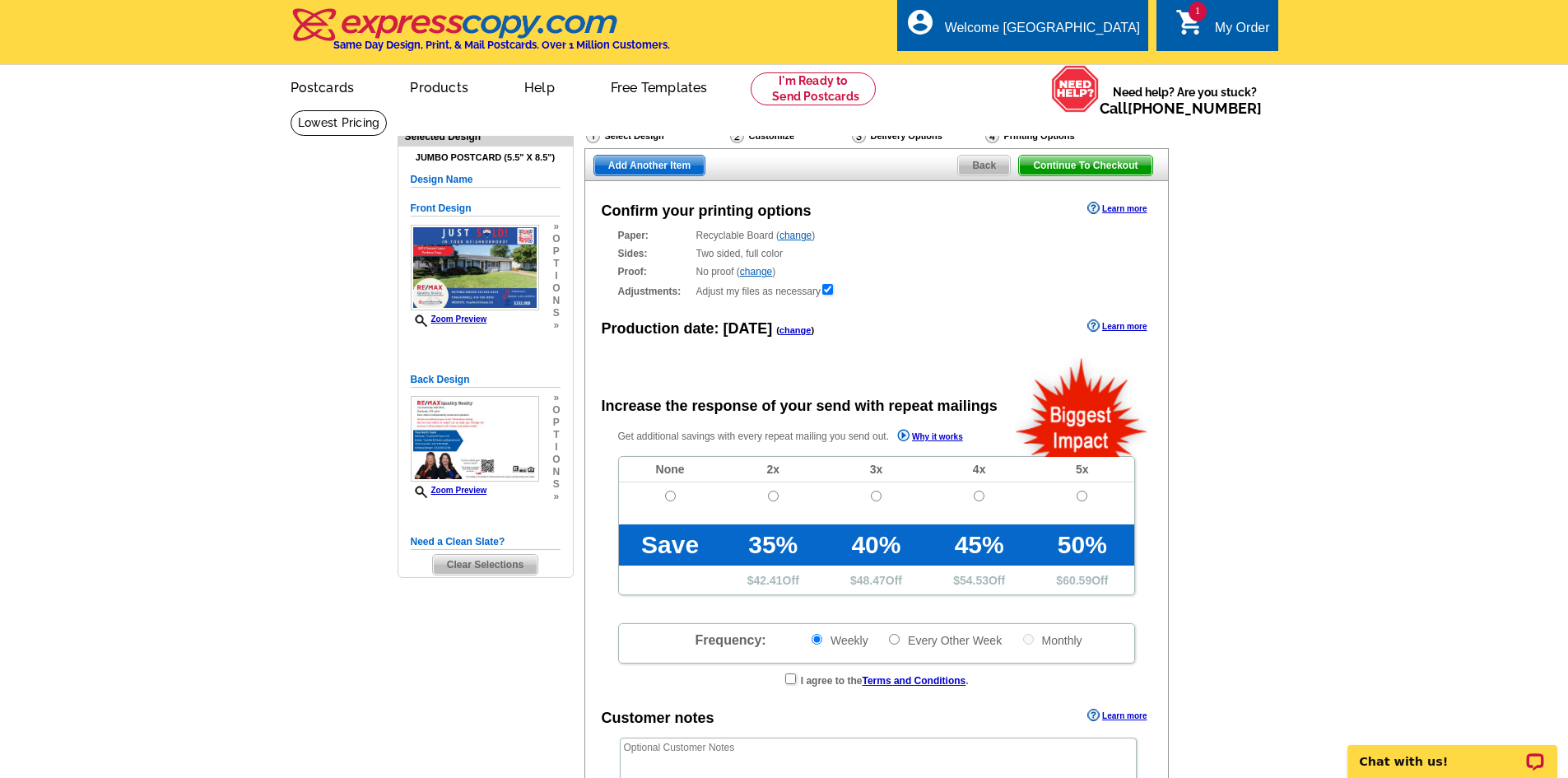
radio input "false"
click at [673, 495] on input "radio" at bounding box center [670, 496] width 11 height 11
radio input "true"
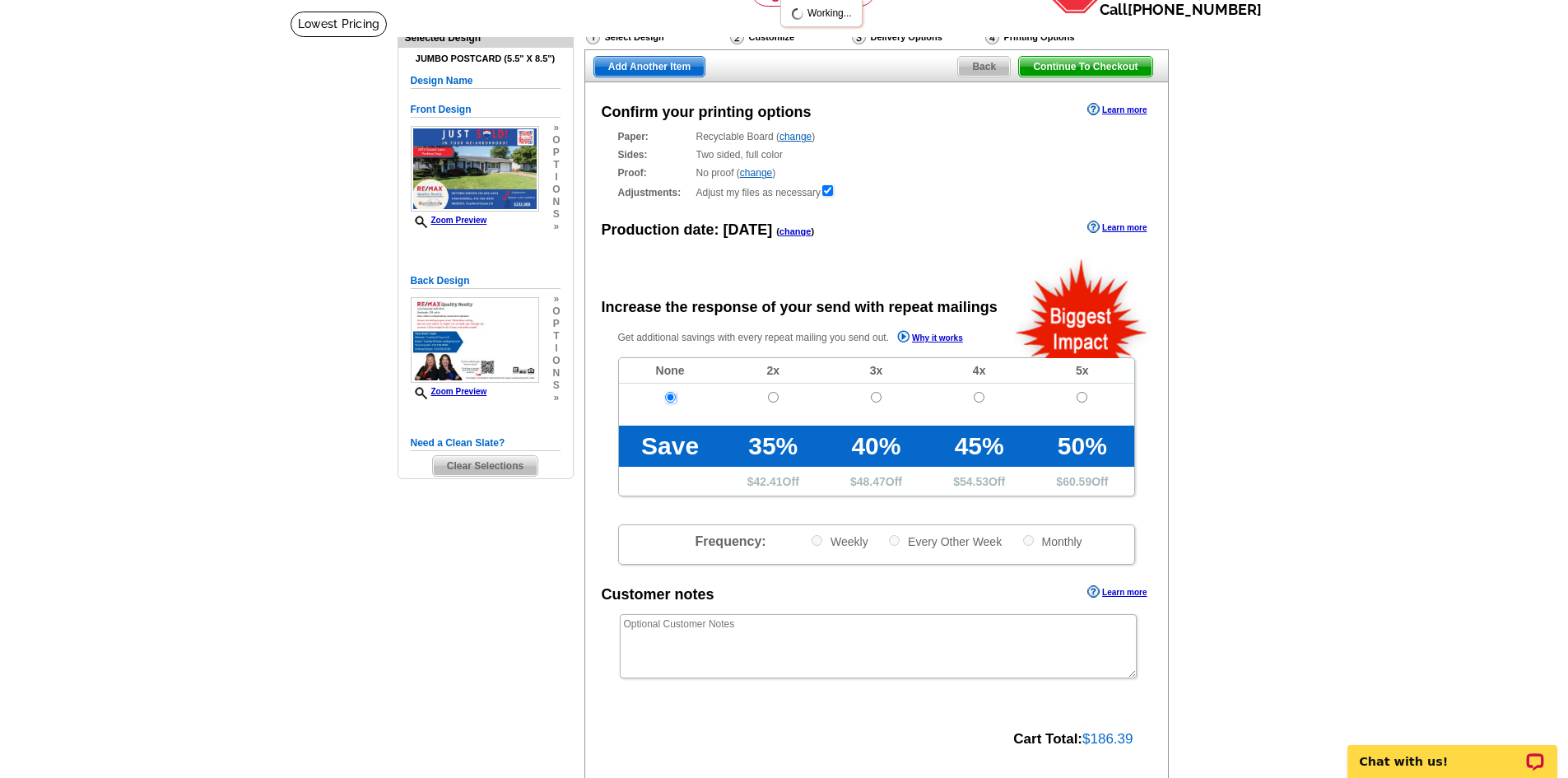
scroll to position [329, 0]
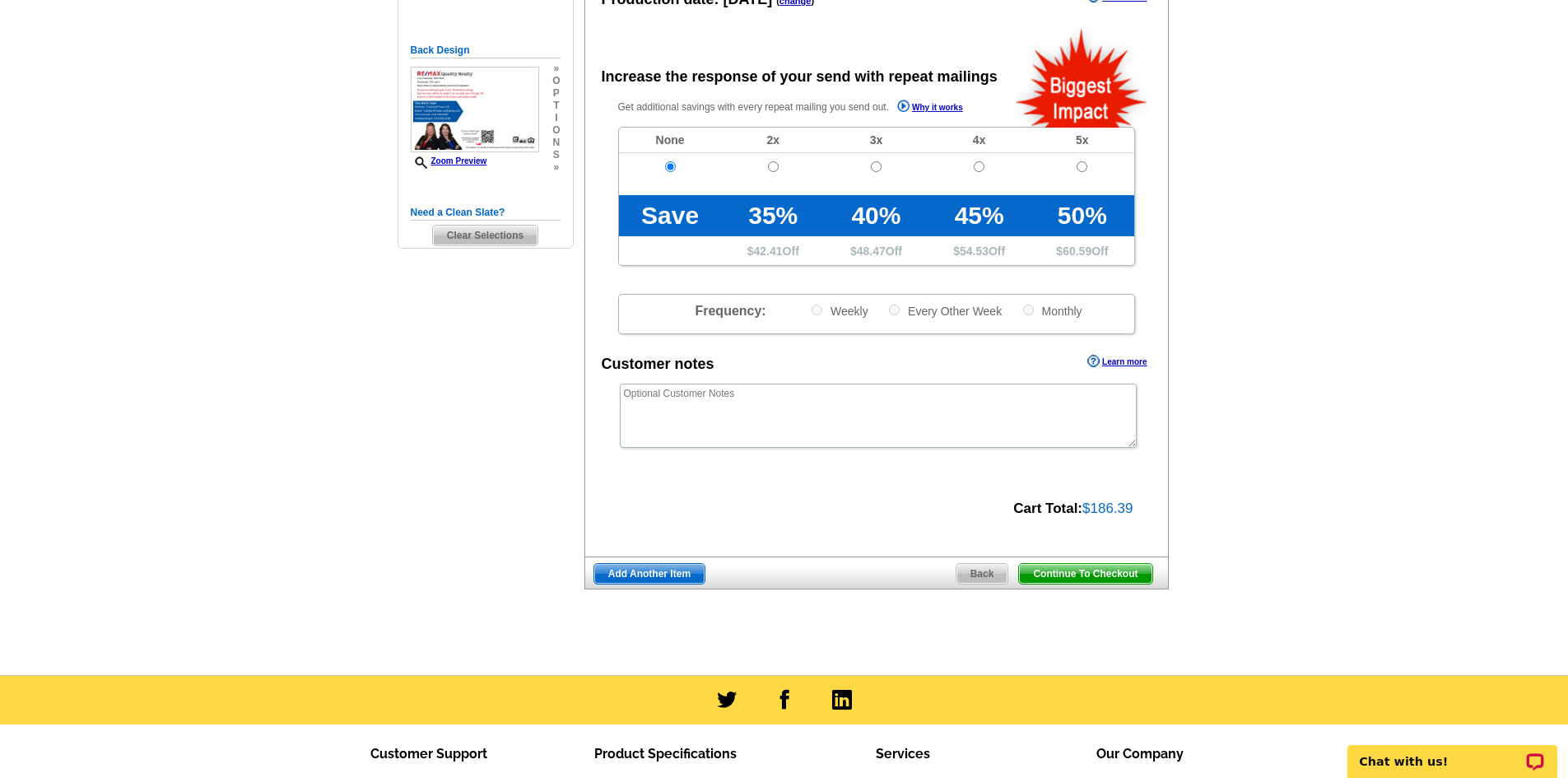
click at [1072, 578] on span "Continue To Checkout" at bounding box center [1085, 574] width 133 height 20
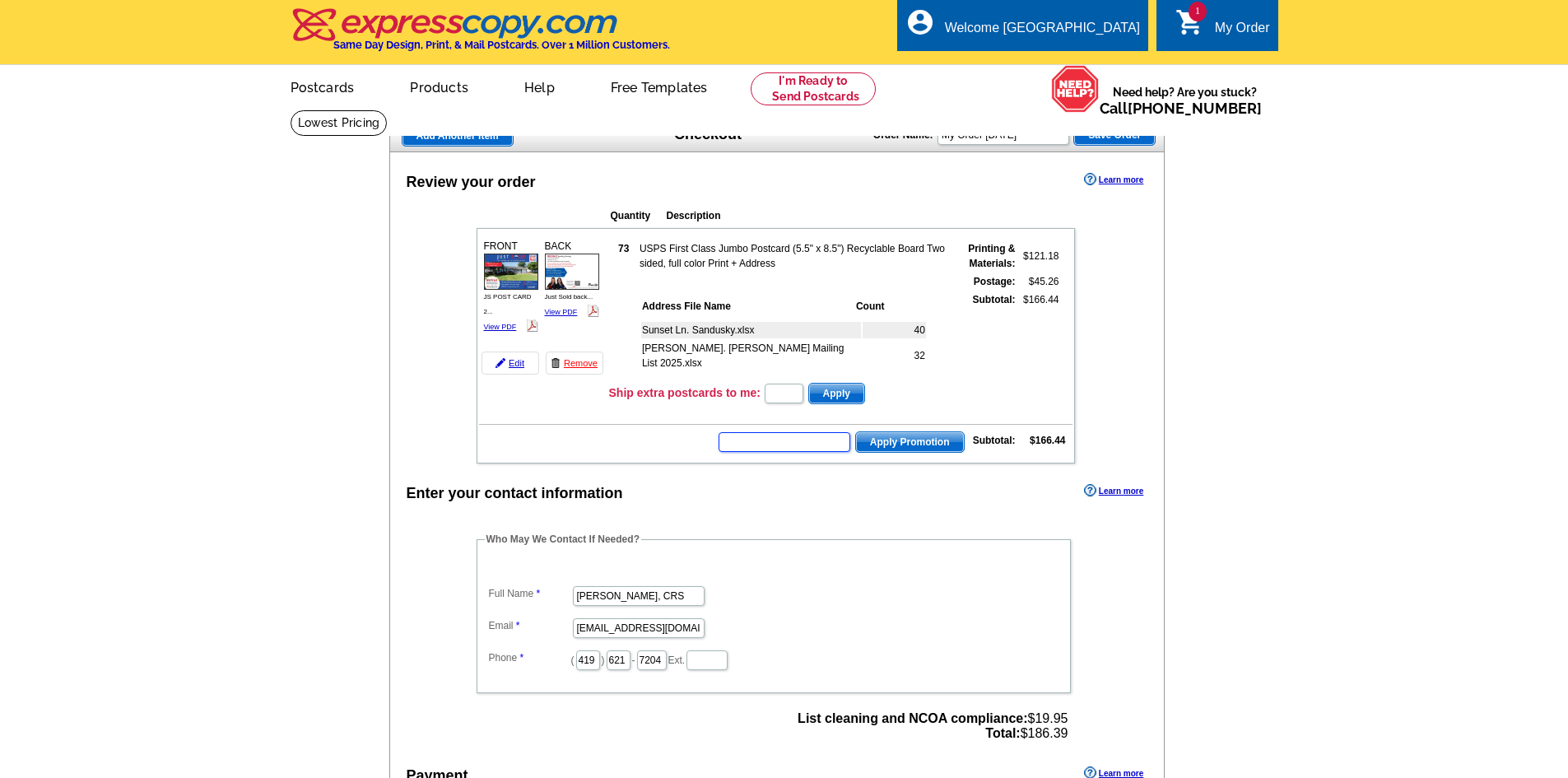
click at [777, 440] on input "text" at bounding box center [785, 442] width 132 height 20
click at [740, 442] on input "text" at bounding box center [785, 442] width 132 height 20
type input "E3025"
click at [913, 446] on span "Apply Promotion" at bounding box center [911, 442] width 108 height 20
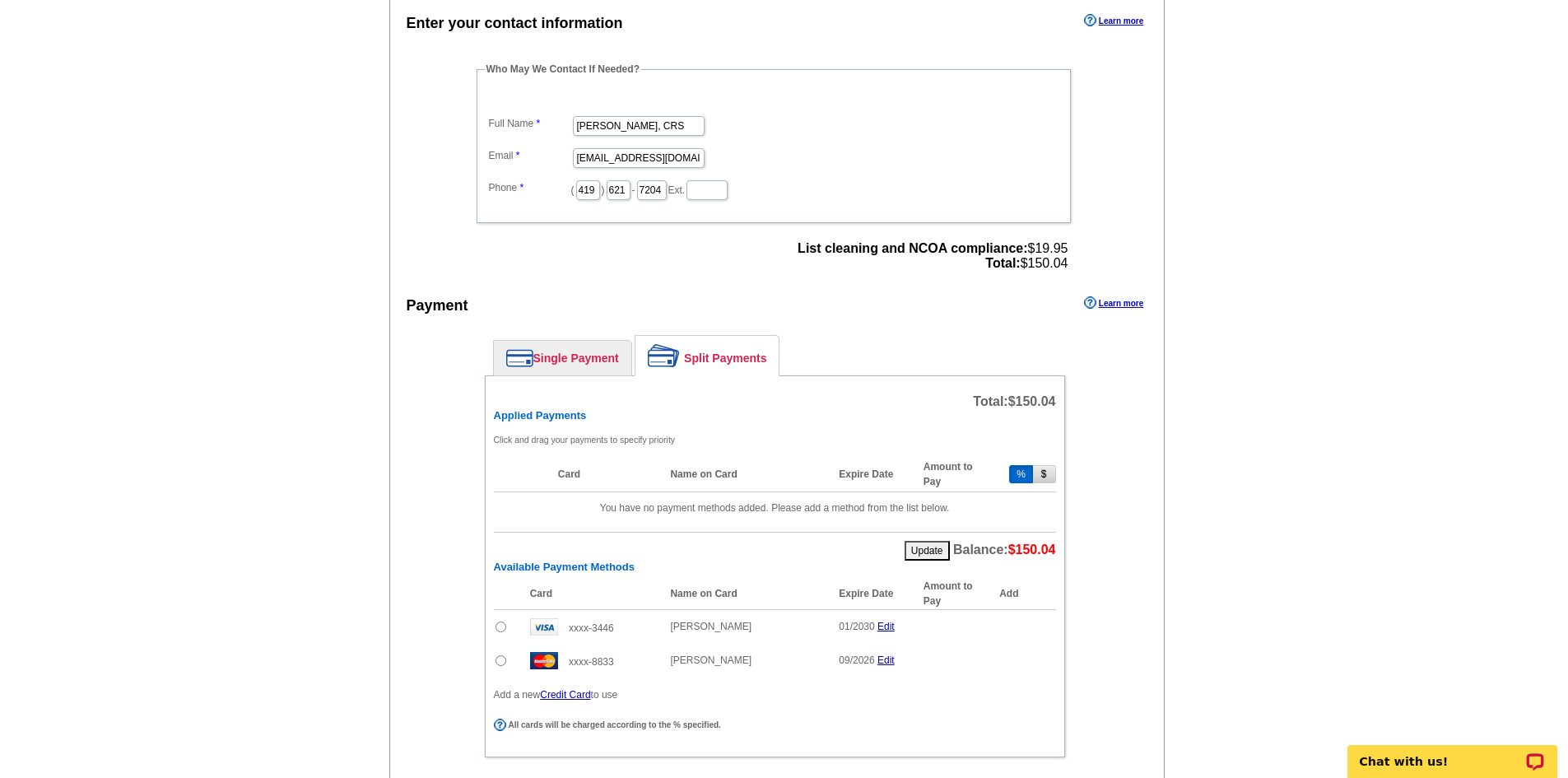
scroll to position [576, 0]
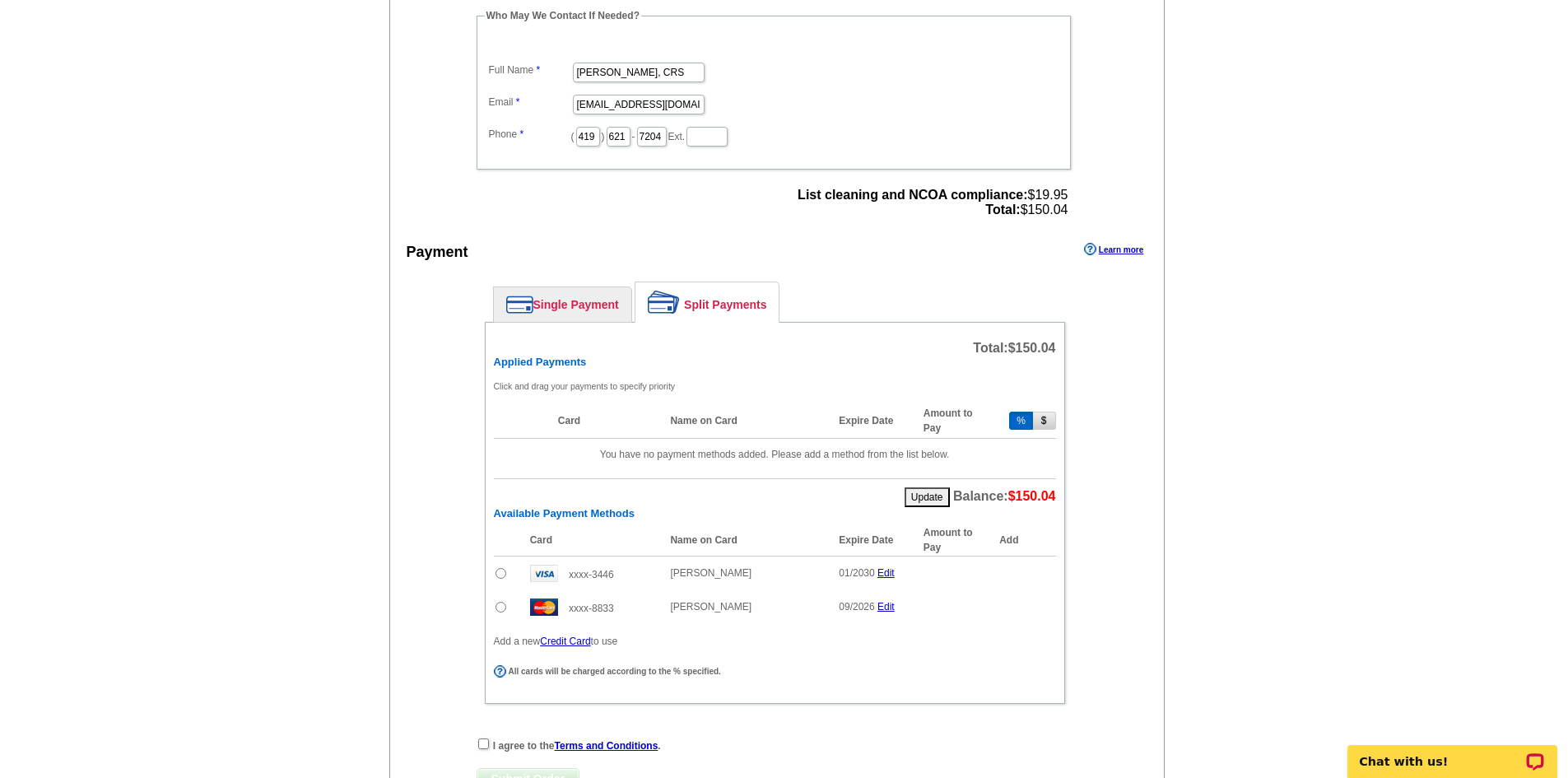
click at [505, 574] on input "radio" at bounding box center [501, 573] width 11 height 11
radio input "true"
drag, startPoint x: 976, startPoint y: 581, endPoint x: 927, endPoint y: 579, distance: 49.0
click at [928, 579] on td "% 80" at bounding box center [958, 575] width 84 height 40
click at [1023, 580] on span "Add" at bounding box center [1031, 576] width 47 height 20
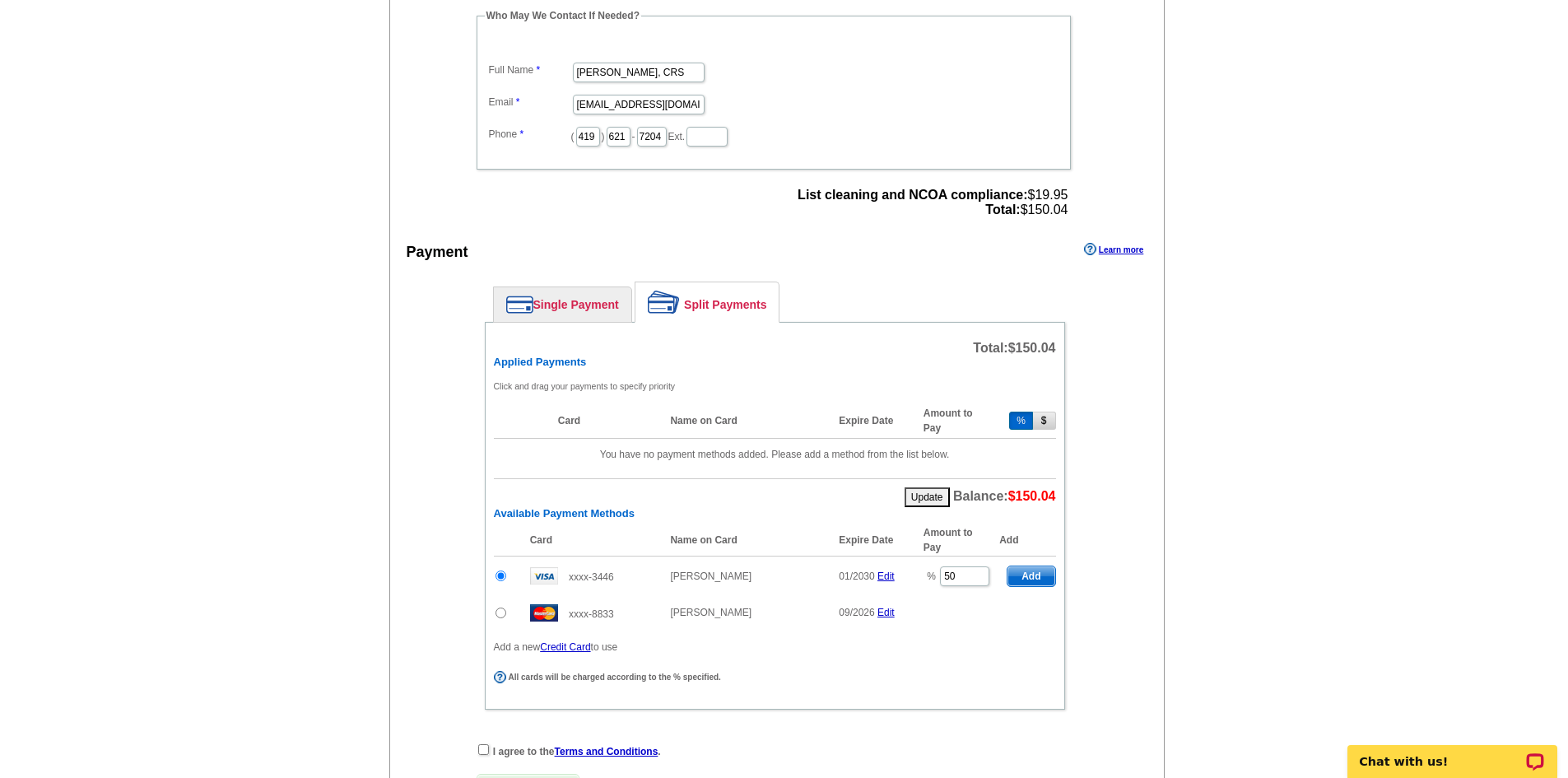
type input "80"
radio input "false"
type input "40"
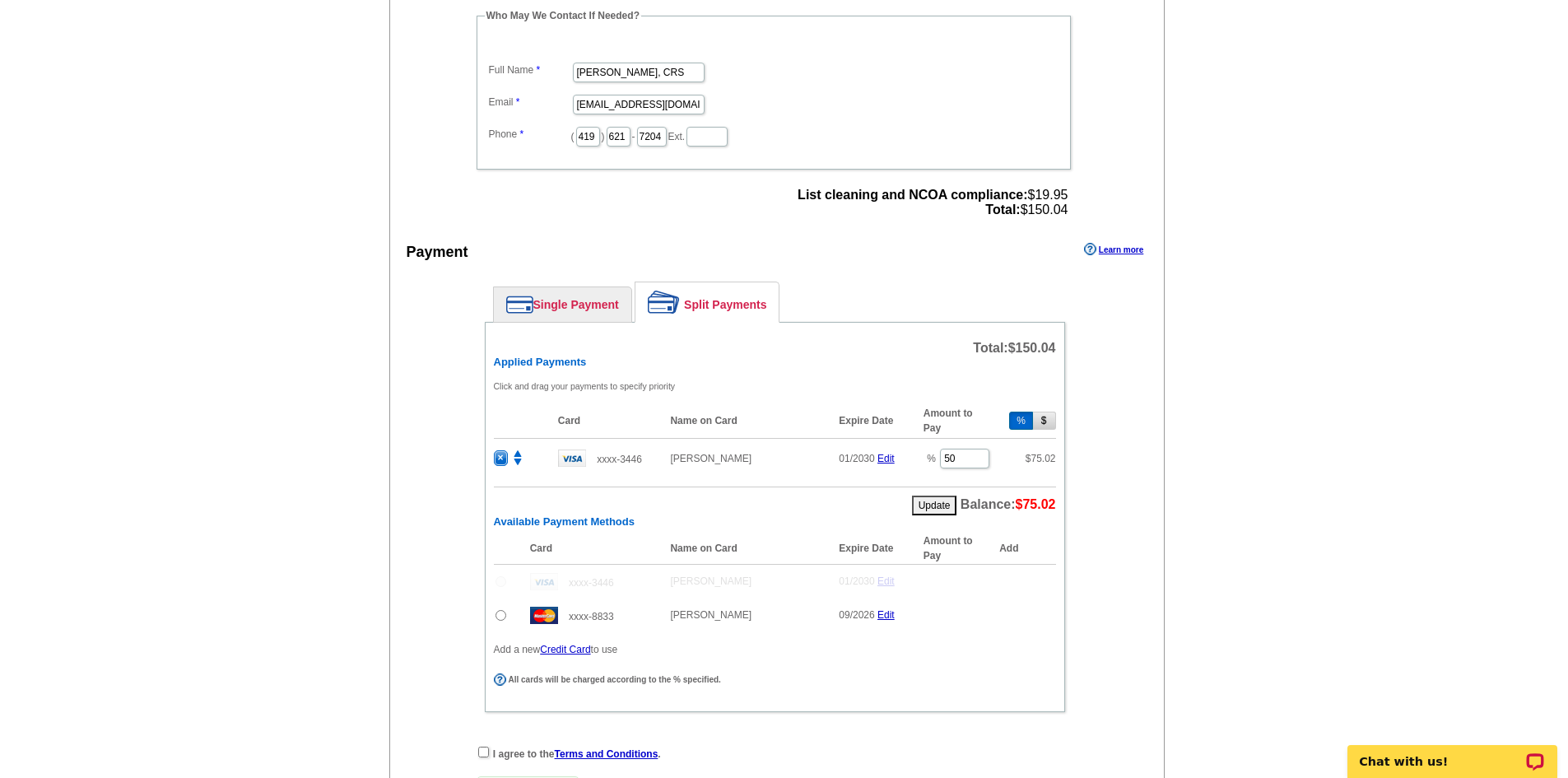
click at [498, 616] on input "radio" at bounding box center [501, 616] width 11 height 11
radio input "true"
click at [501, 460] on span "×" at bounding box center [501, 458] width 12 height 14
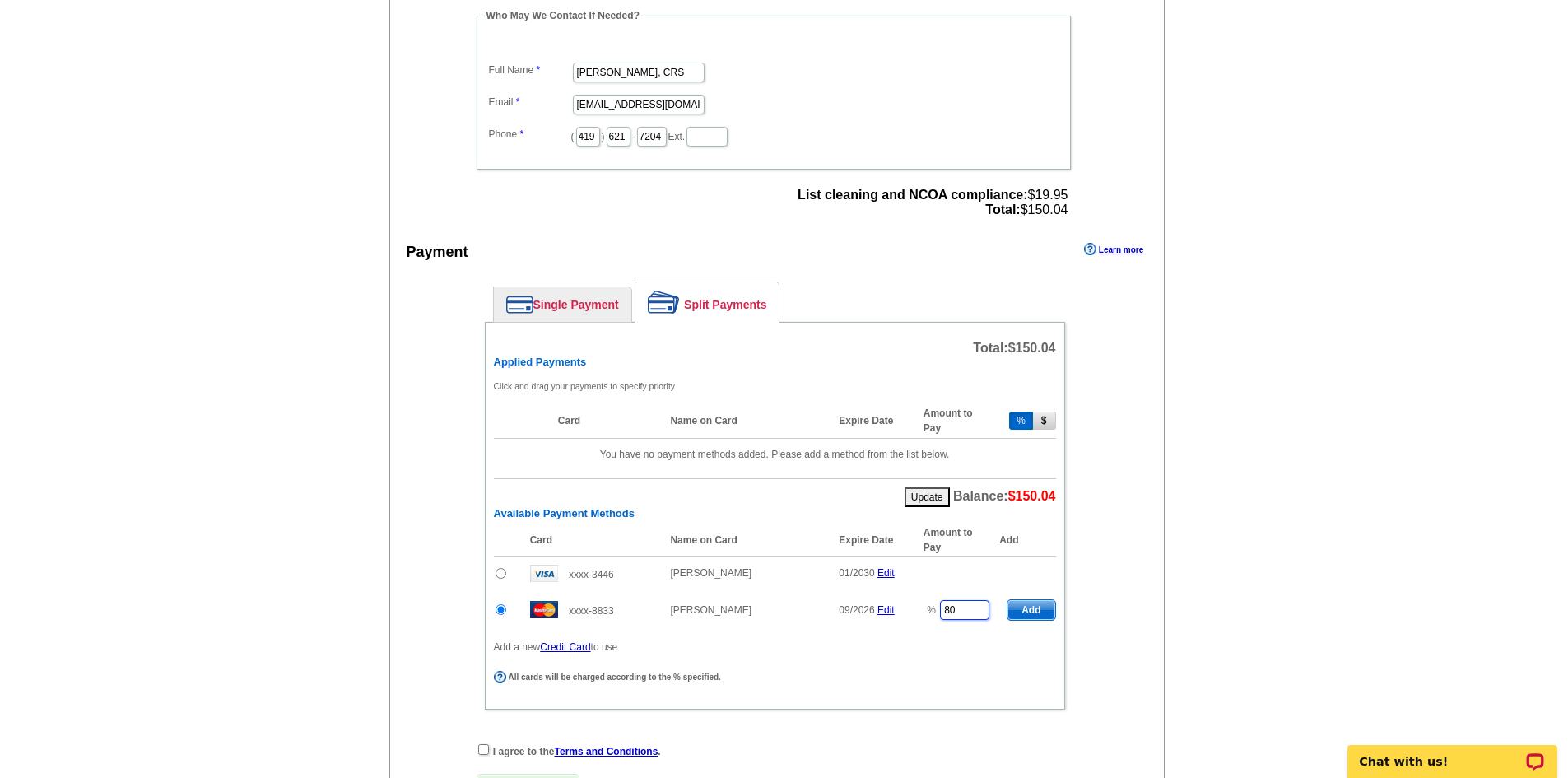
drag, startPoint x: 981, startPoint y: 604, endPoint x: 872, endPoint y: 606, distance: 109.0
click at [872, 606] on tr "xxxx-8833 Christina Hormell 09/2026 Edit % 80 Add" at bounding box center [775, 610] width 563 height 39
click at [1044, 611] on span "Add" at bounding box center [1031, 610] width 47 height 20
type input "80"
type input "40"
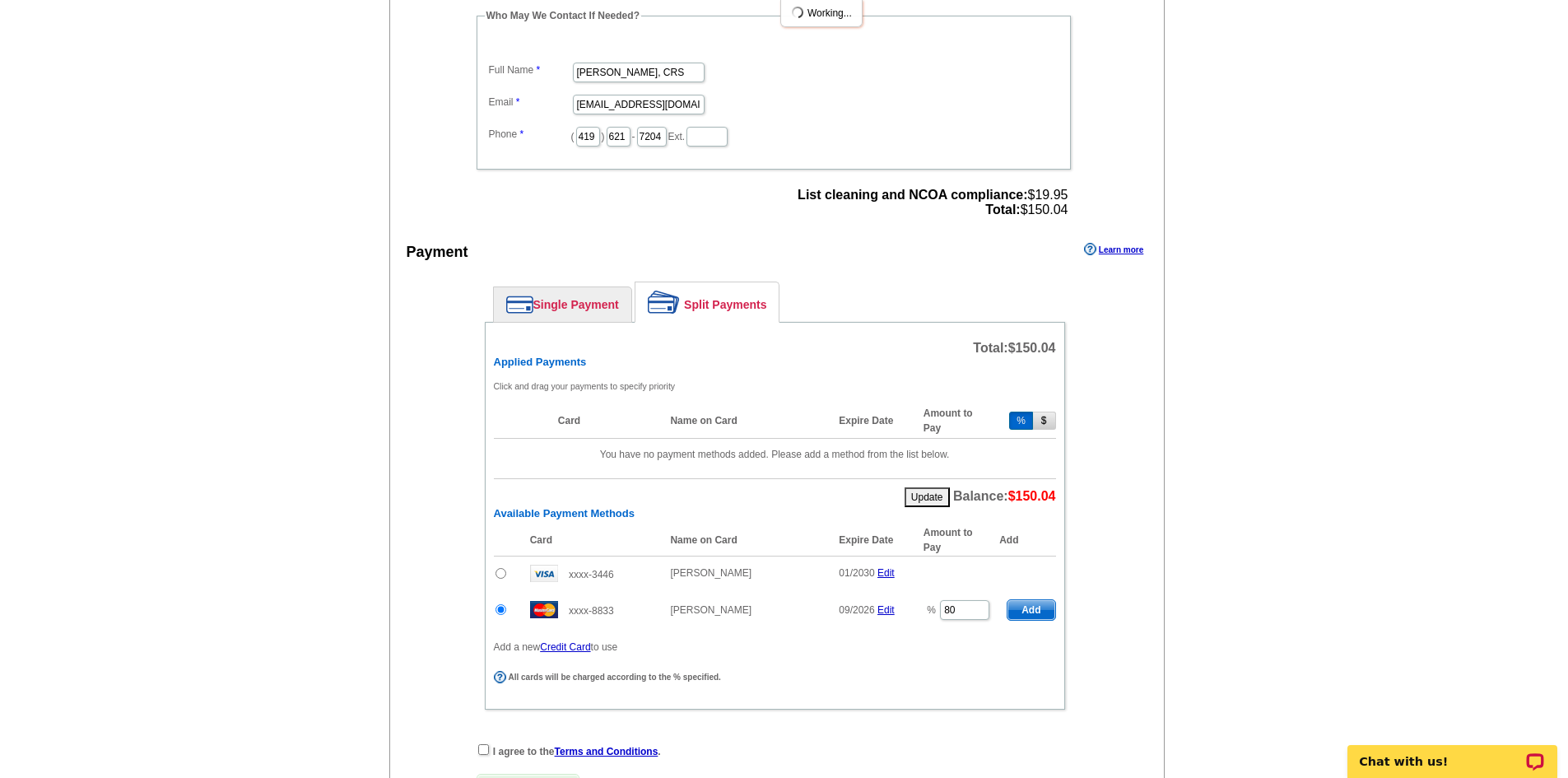
radio input "false"
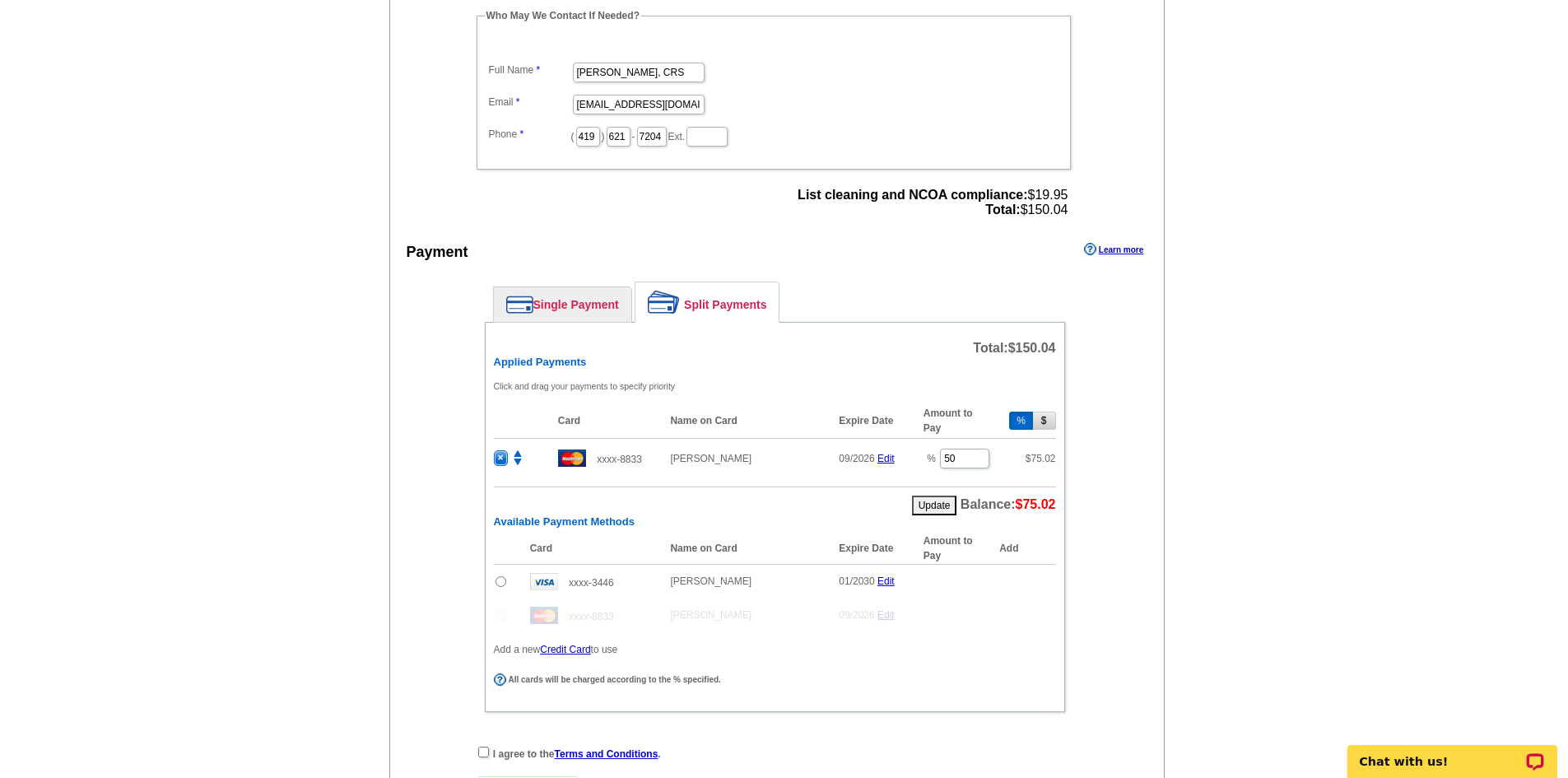
click at [502, 582] on input "radio" at bounding box center [501, 581] width 11 height 11
radio input "true"
drag, startPoint x: 968, startPoint y: 589, endPoint x: 880, endPoint y: 593, distance: 88.1
click at [880, 593] on tr "xxxx-3446 Victoria A Borger 01/2030 Edit % 40 Add" at bounding box center [775, 584] width 563 height 40
click at [1035, 584] on span "Add" at bounding box center [1031, 584] width 47 height 20
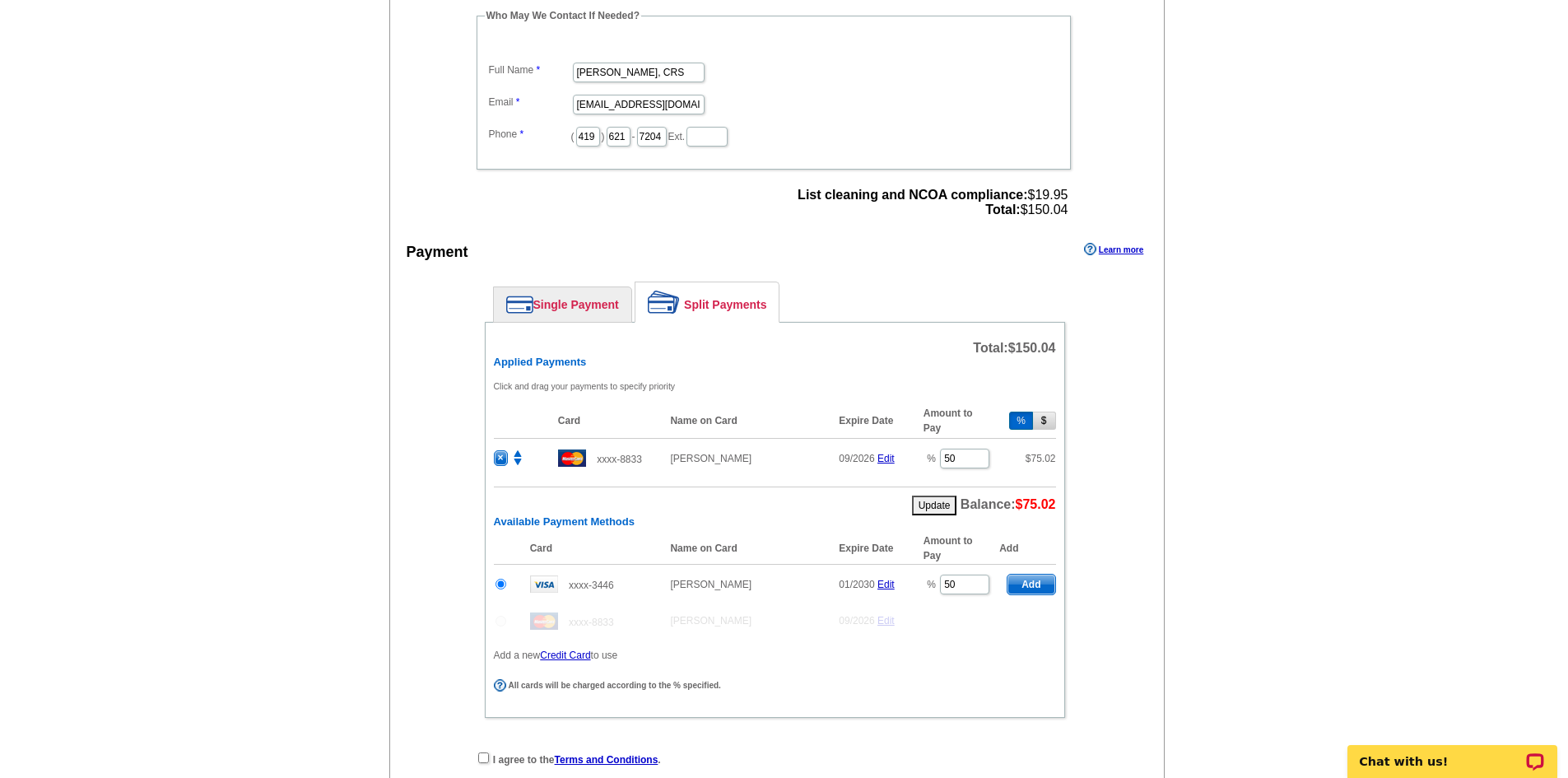
type input "40"
radio input "false"
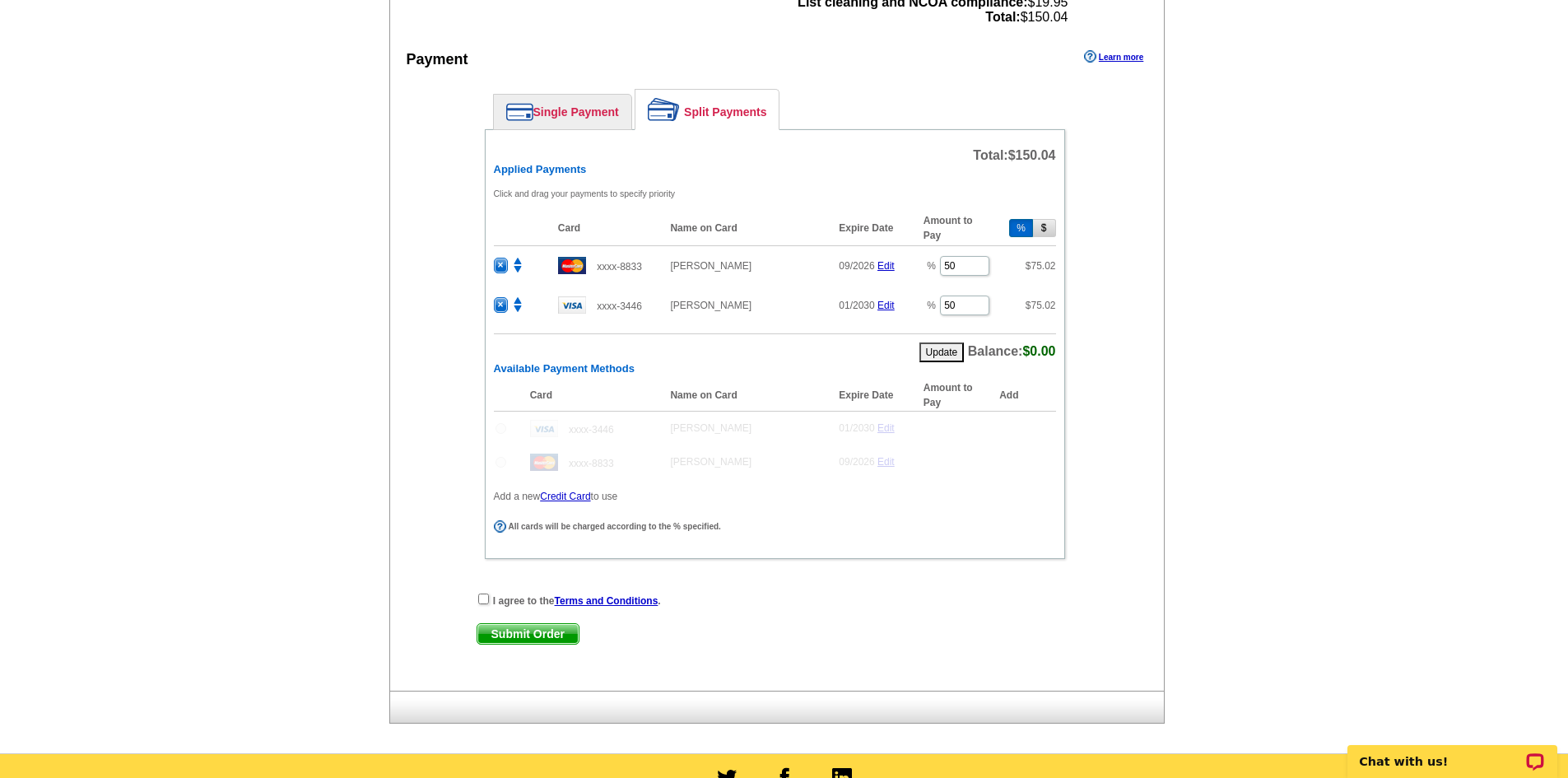
scroll to position [823, 0]
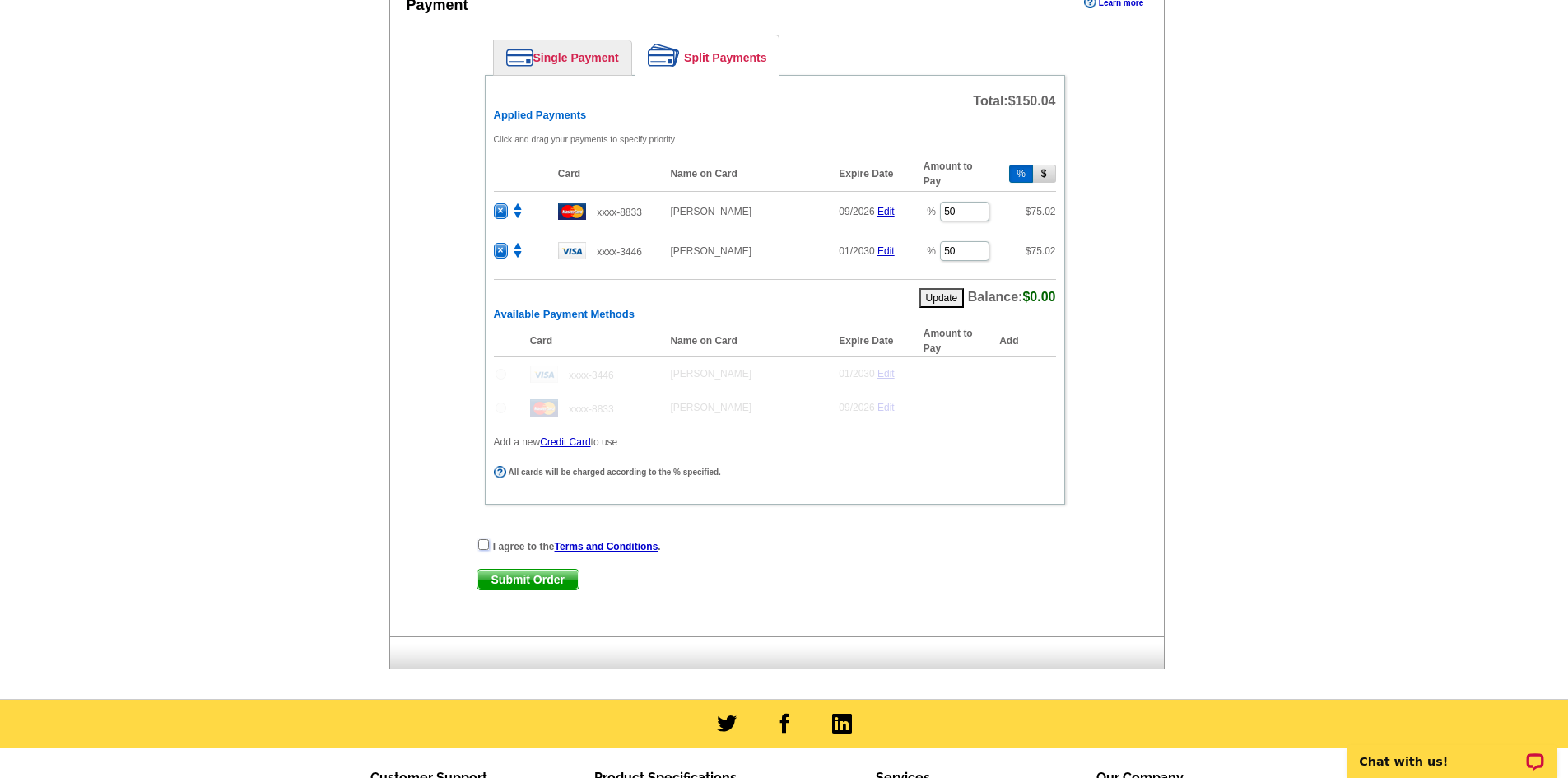
click at [479, 545] on input "checkbox" at bounding box center [483, 545] width 11 height 11
checkbox input "true"
click at [533, 584] on span "Submit Order" at bounding box center [528, 579] width 101 height 20
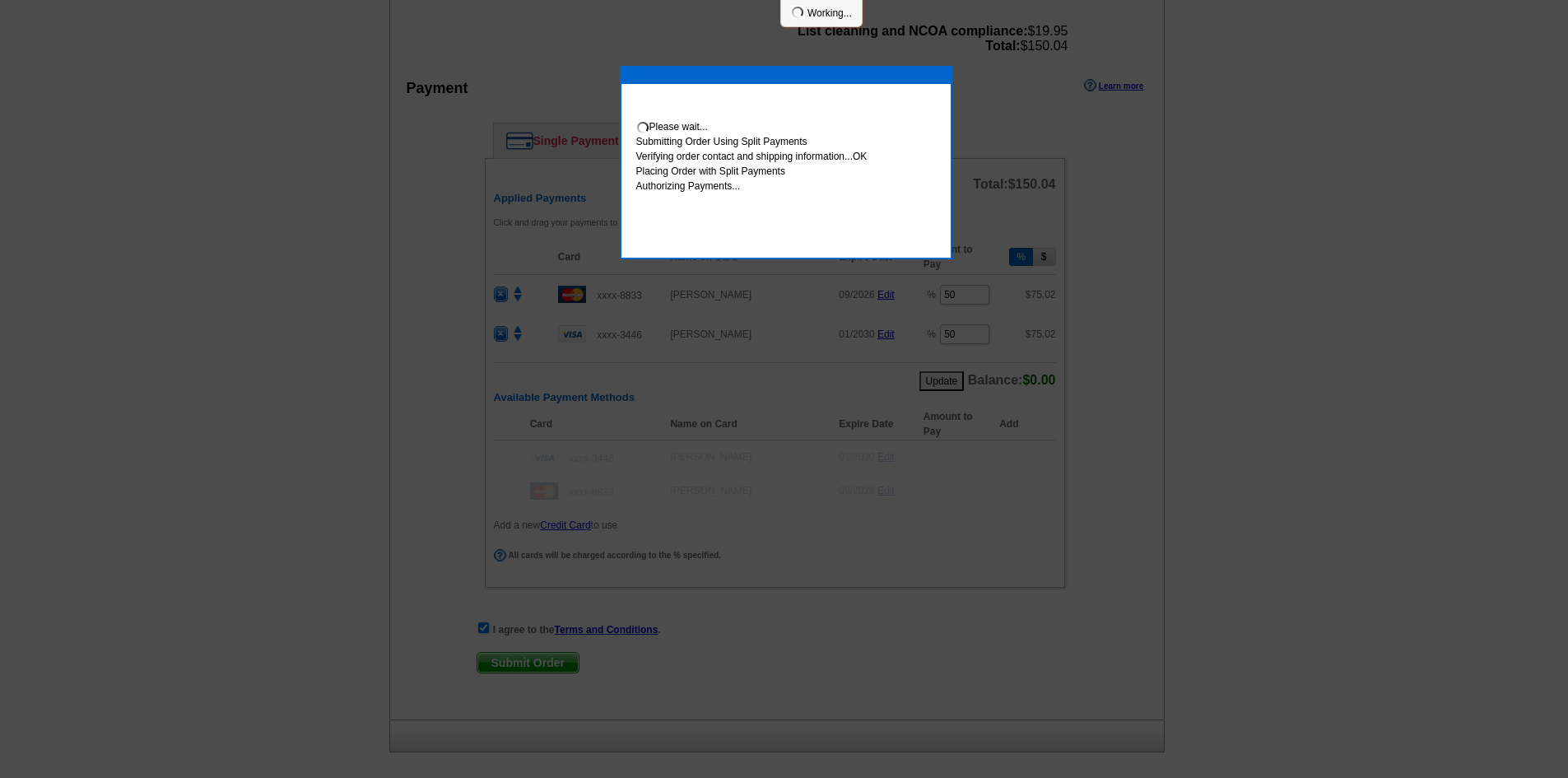
scroll to position [906, 0]
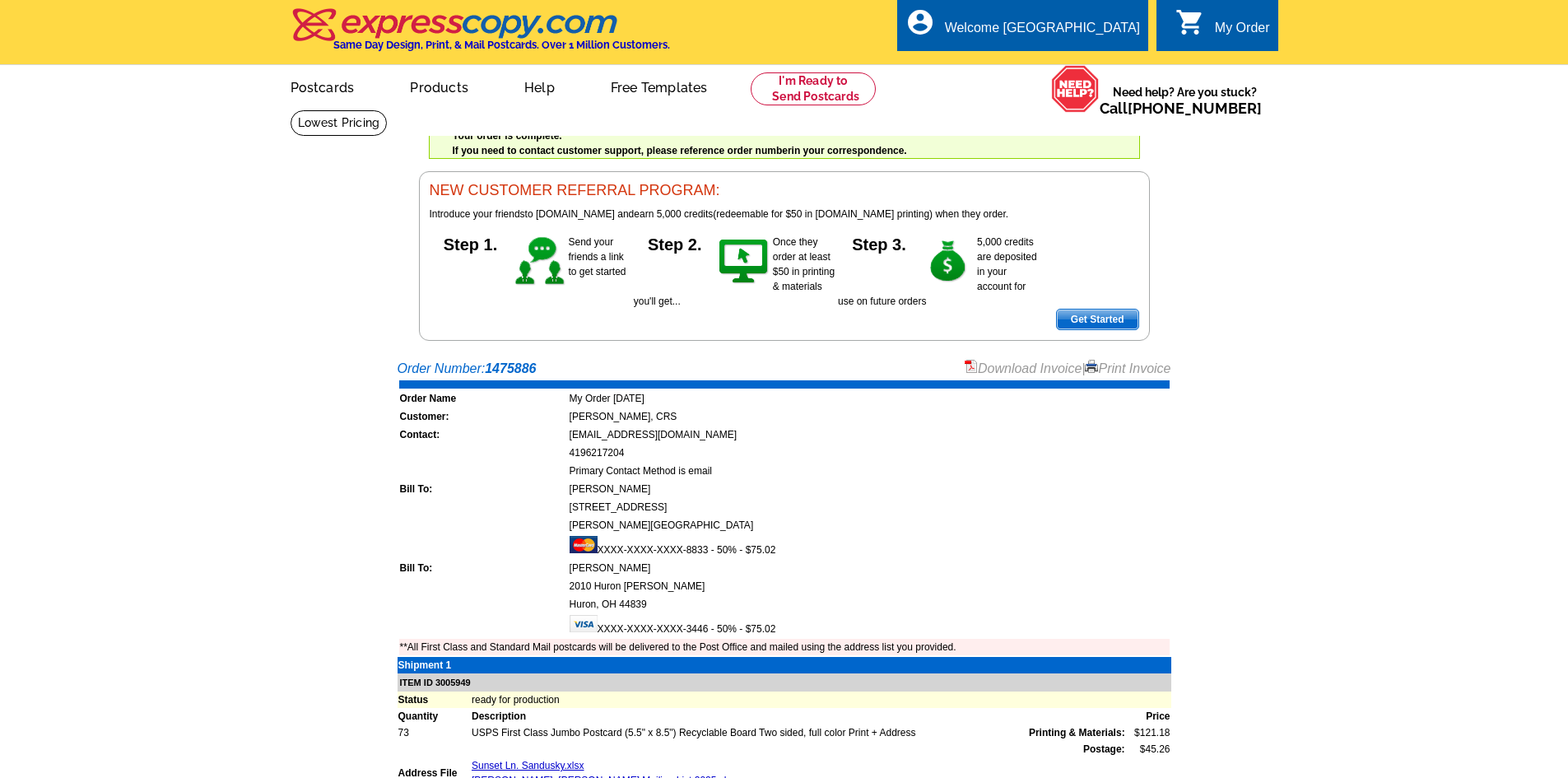
click at [999, 365] on link "Download Invoice" at bounding box center [1023, 368] width 117 height 14
